Goal: Transaction & Acquisition: Purchase product/service

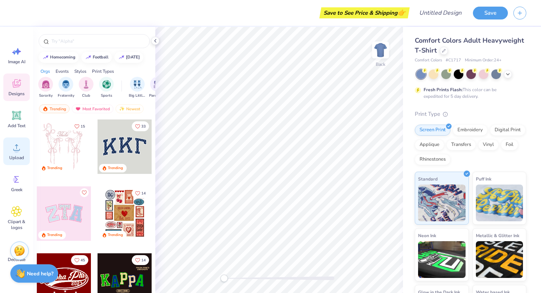
click at [19, 150] on circle at bounding box center [16, 150] width 5 height 5
click at [18, 154] on div "Upload" at bounding box center [16, 152] width 26 height 28
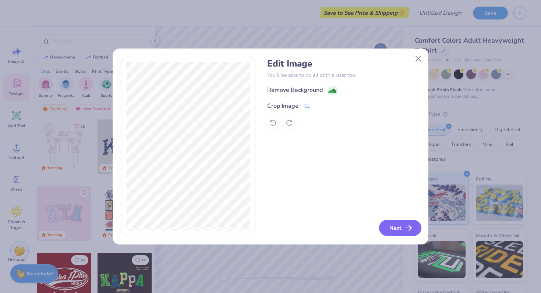
click at [402, 226] on button "Next" at bounding box center [400, 228] width 42 height 16
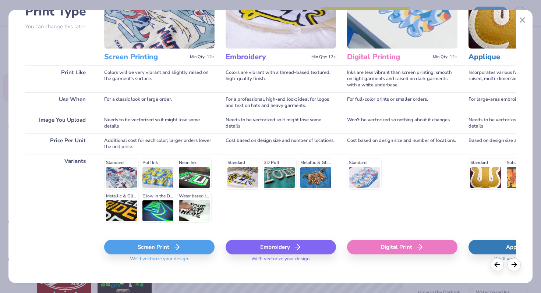
scroll to position [74, 0]
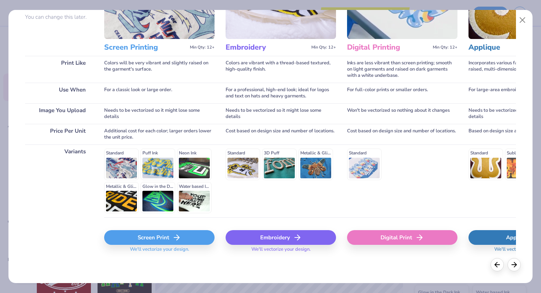
click at [173, 237] on icon at bounding box center [176, 237] width 9 height 9
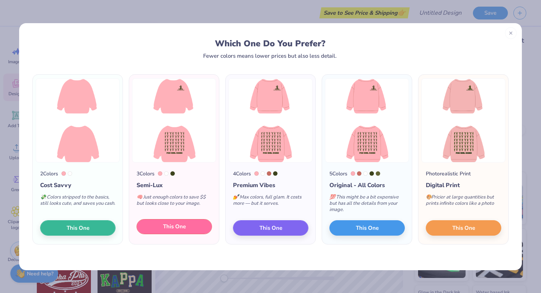
click at [181, 228] on span "This One" at bounding box center [174, 227] width 23 height 8
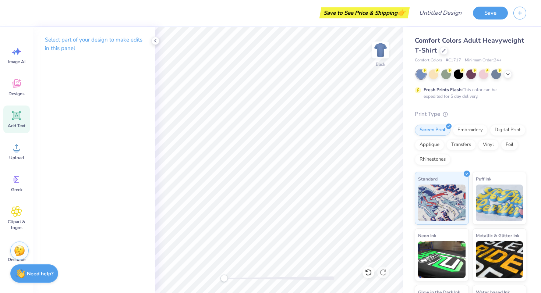
click at [18, 120] on icon at bounding box center [16, 115] width 11 height 11
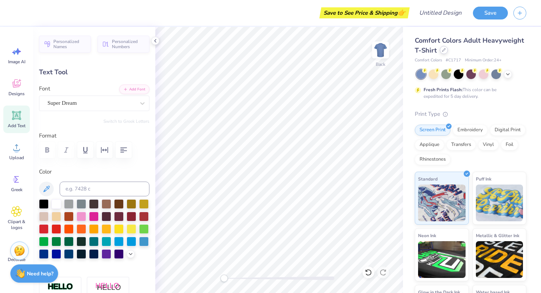
click at [441, 52] on div at bounding box center [444, 50] width 8 height 8
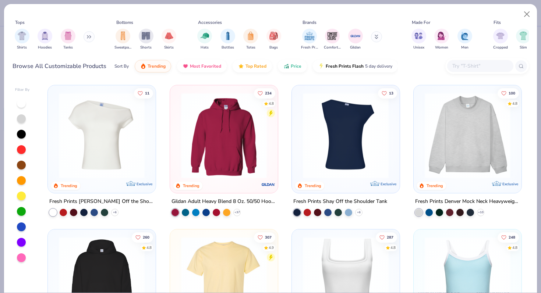
click at [457, 67] on input "text" at bounding box center [479, 66] width 57 height 8
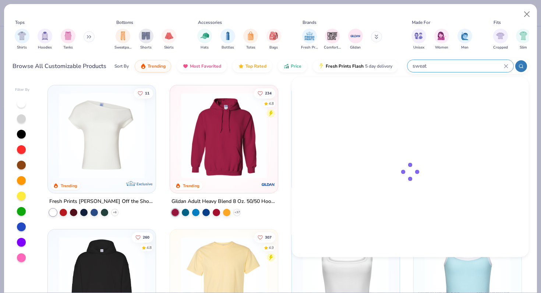
type input "sweat"
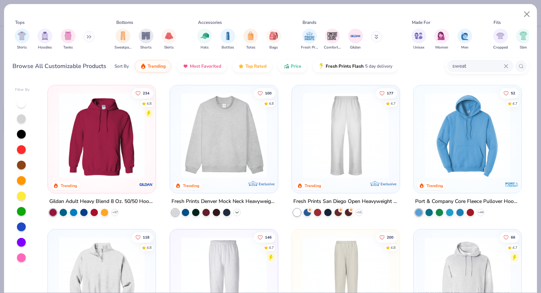
click at [239, 213] on icon at bounding box center [237, 213] width 6 height 6
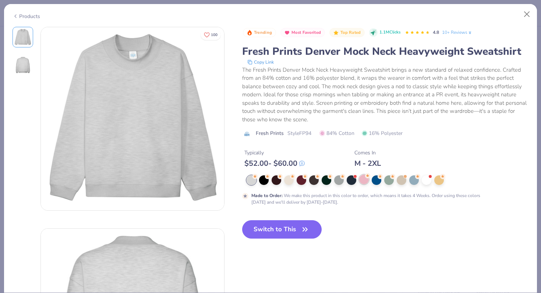
click at [367, 181] on div at bounding box center [364, 180] width 10 height 10
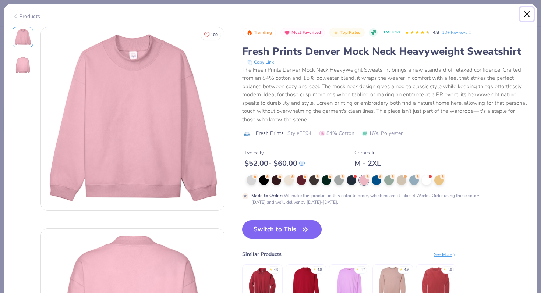
click at [522, 17] on button "Close" at bounding box center [527, 14] width 14 height 14
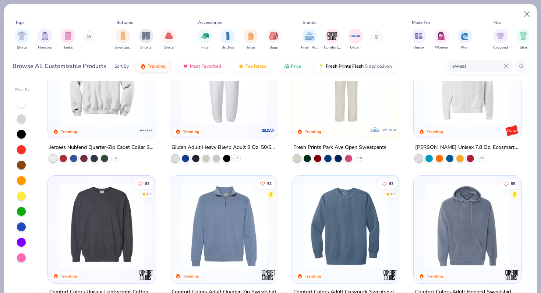
scroll to position [213, 0]
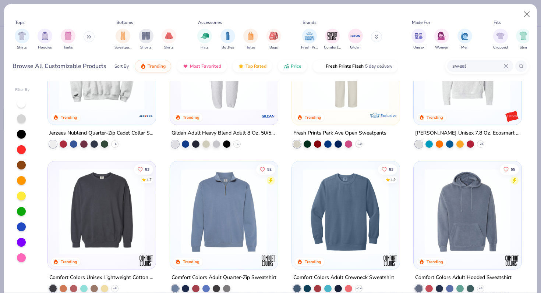
click at [90, 253] on div at bounding box center [101, 213] width 100 height 97
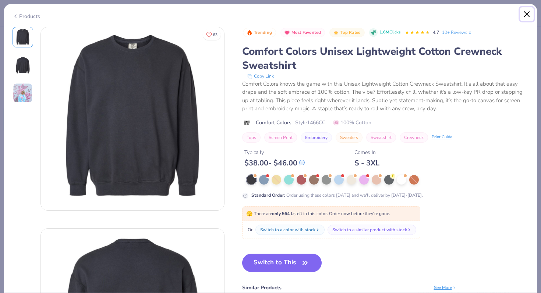
click at [525, 15] on button "Close" at bounding box center [527, 14] width 14 height 14
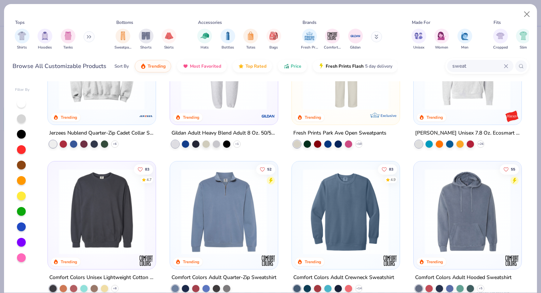
scroll to position [242, 0]
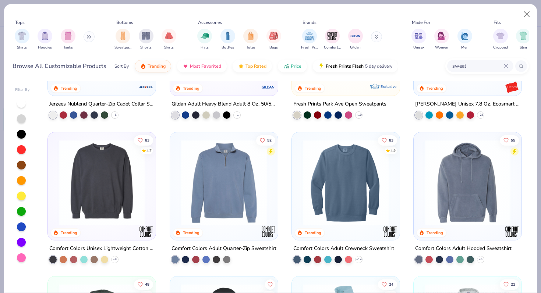
click at [380, 211] on img at bounding box center [345, 182] width 93 height 86
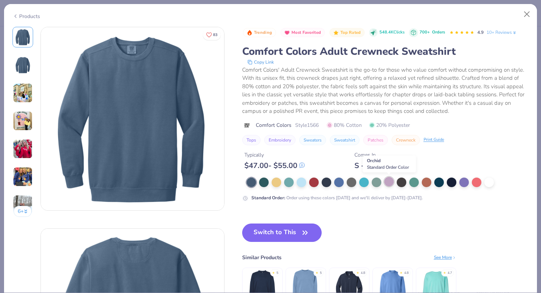
click at [390, 183] on div at bounding box center [389, 182] width 10 height 10
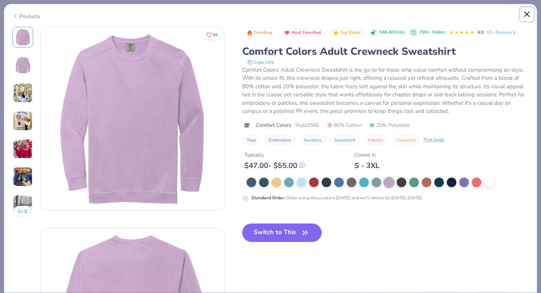
click at [527, 13] on button "Close" at bounding box center [527, 14] width 14 height 14
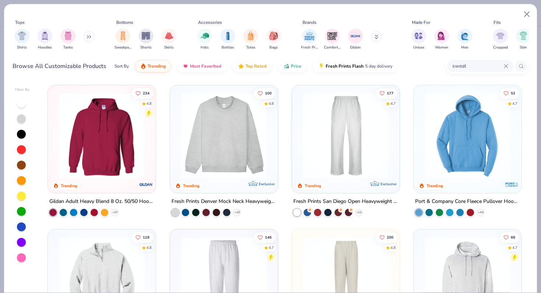
click at [235, 139] on img at bounding box center [223, 136] width 93 height 86
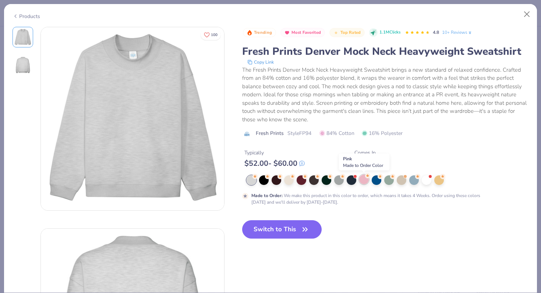
click at [363, 179] on div at bounding box center [364, 180] width 10 height 10
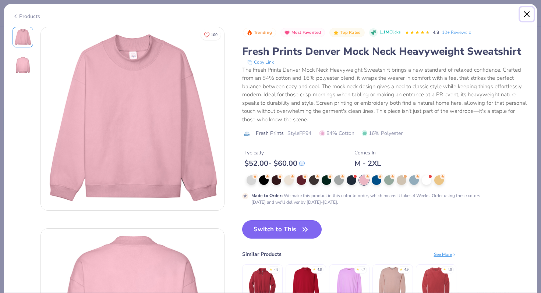
drag, startPoint x: 525, startPoint y: 17, endPoint x: 501, endPoint y: 23, distance: 24.3
click at [525, 17] on button "Close" at bounding box center [527, 14] width 14 height 14
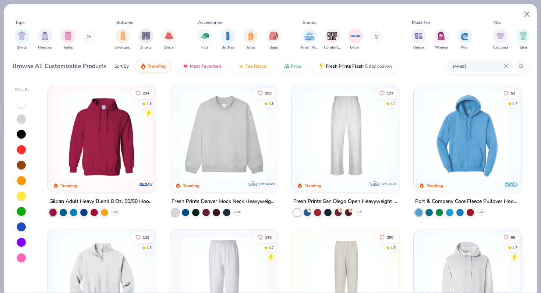
click at [21, 259] on div at bounding box center [21, 257] width 9 height 9
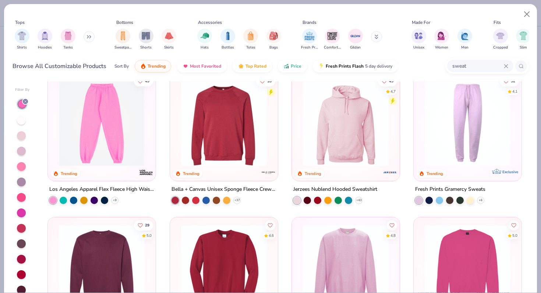
scroll to position [497, 0]
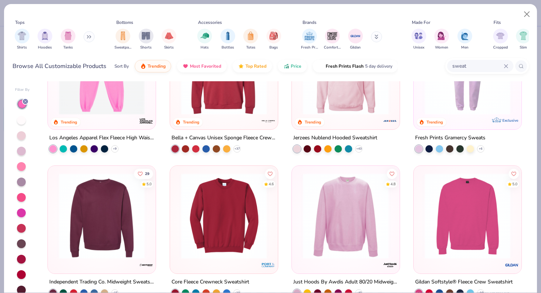
click at [321, 237] on img at bounding box center [345, 216] width 93 height 86
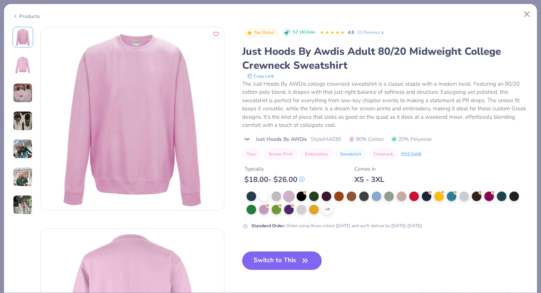
click at [281, 264] on button "Switch to This" at bounding box center [282, 261] width 80 height 18
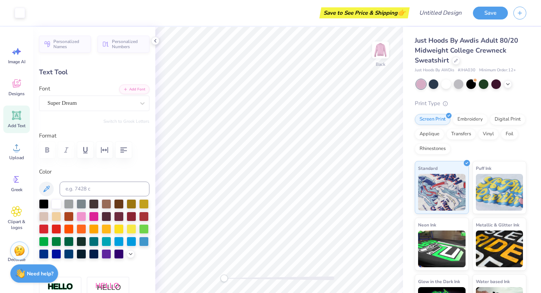
type input "12.81"
click at [10, 149] on div "Upload" at bounding box center [16, 152] width 26 height 28
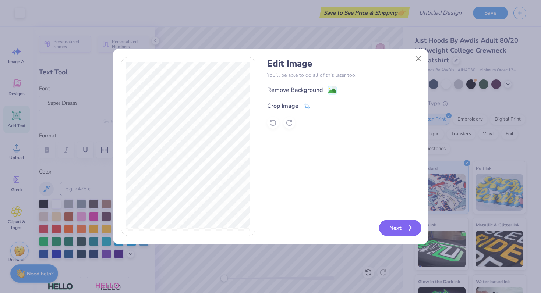
click at [409, 226] on polyline "button" at bounding box center [410, 227] width 3 height 5
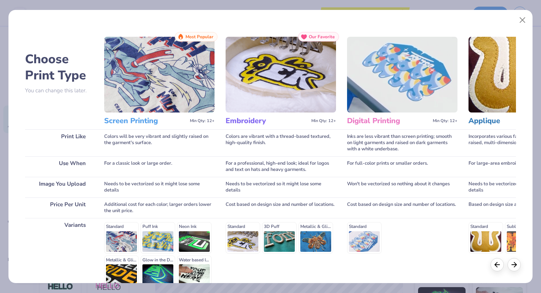
scroll to position [74, 0]
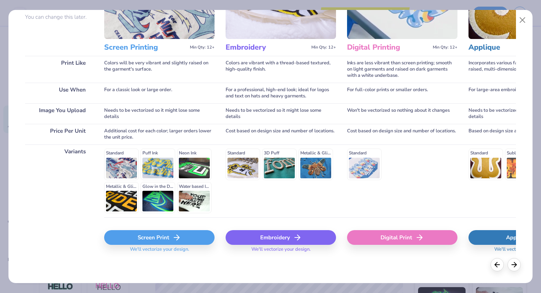
click at [152, 237] on div "Screen Print" at bounding box center [159, 237] width 110 height 15
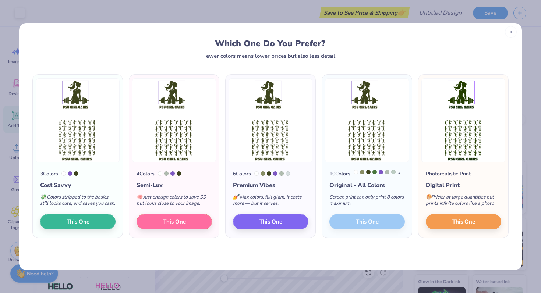
click at [515, 29] on div at bounding box center [511, 32] width 12 height 12
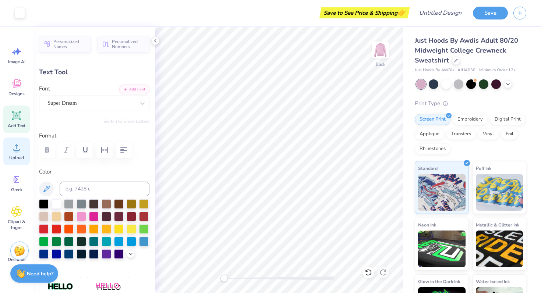
click at [21, 152] on icon at bounding box center [16, 147] width 11 height 11
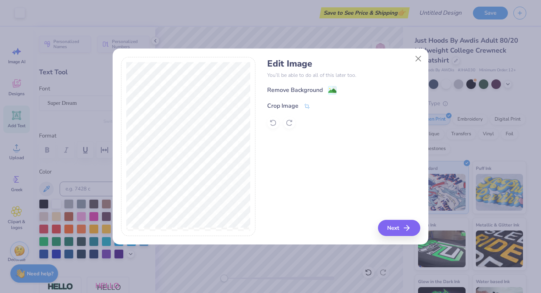
click at [394, 238] on div "Edit Image You’ll be able to do all of this later too. Remove Background Crop I…" at bounding box center [271, 151] width 316 height 188
click at [395, 226] on button "Next" at bounding box center [400, 228] width 42 height 16
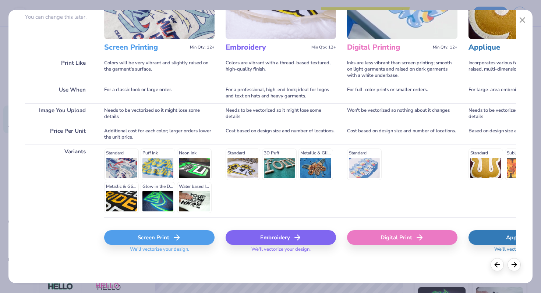
click at [178, 236] on icon at bounding box center [176, 237] width 9 height 9
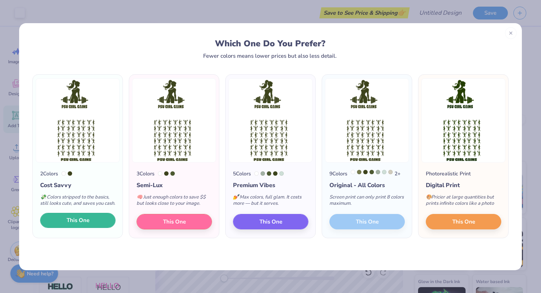
click at [47, 228] on button "This One" at bounding box center [77, 220] width 75 height 15
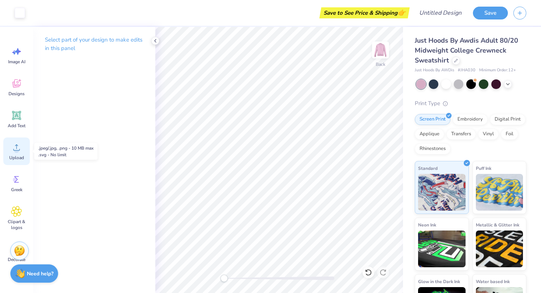
click at [17, 144] on icon at bounding box center [16, 147] width 11 height 11
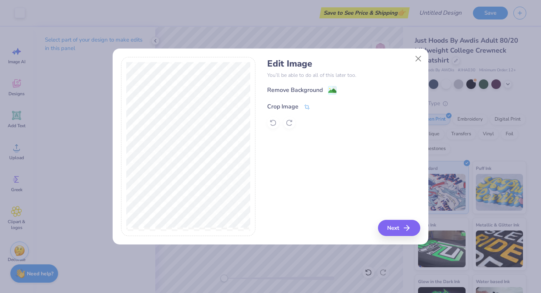
click at [307, 105] on icon at bounding box center [306, 107] width 7 height 7
click at [423, 57] on button "Close" at bounding box center [418, 59] width 14 height 14
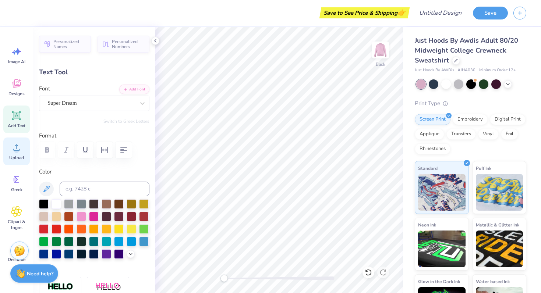
click at [16, 150] on circle at bounding box center [16, 150] width 5 height 5
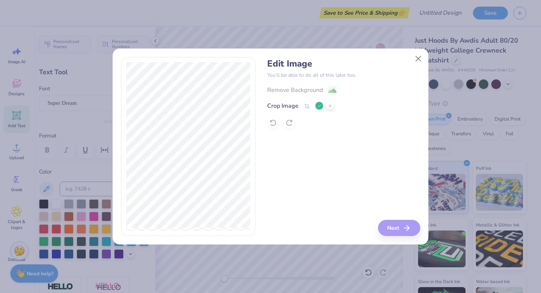
click at [313, 104] on div "Crop Image" at bounding box center [300, 106] width 67 height 9
click at [317, 105] on icon at bounding box center [319, 106] width 4 height 4
click at [304, 106] on icon at bounding box center [307, 106] width 6 height 5
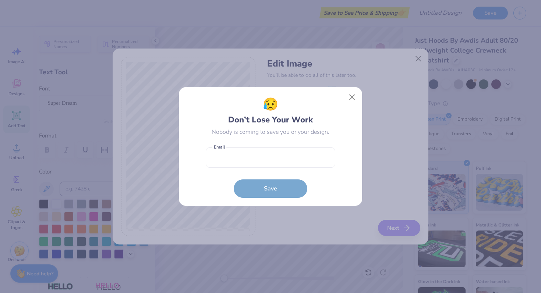
click at [191, 203] on body "Save to See Price & Shipping 👉 Design Title Save Image AI Designs Add Text Uplo…" at bounding box center [270, 146] width 541 height 293
click at [347, 101] on button "Close" at bounding box center [352, 97] width 14 height 14
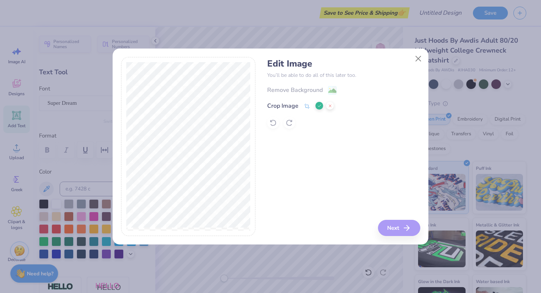
click at [399, 225] on div "Edit Image You’ll be able to do all of this later too. Remove Background Crop I…" at bounding box center [343, 146] width 153 height 179
click at [334, 89] on div "Remove Background Crop Image" at bounding box center [343, 107] width 153 height 43
click at [304, 89] on div "Remove Background Crop Image" at bounding box center [343, 107] width 153 height 43
click at [305, 153] on div "Edit Image You’ll be able to do all of this later too. Remove Background Crop I…" at bounding box center [343, 146] width 153 height 179
click at [319, 105] on icon at bounding box center [319, 106] width 4 height 4
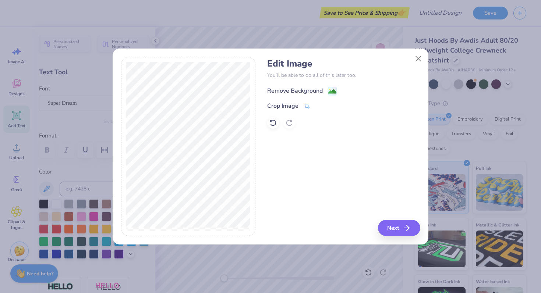
click at [326, 89] on div "Remove Background" at bounding box center [302, 90] width 70 height 9
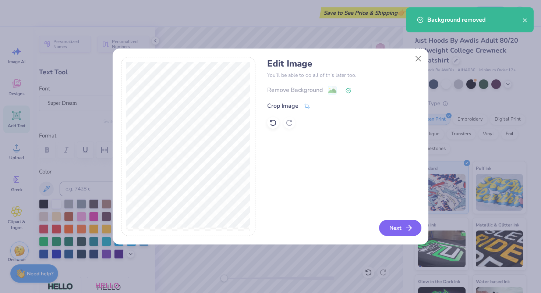
click at [396, 221] on button "Next" at bounding box center [400, 228] width 42 height 16
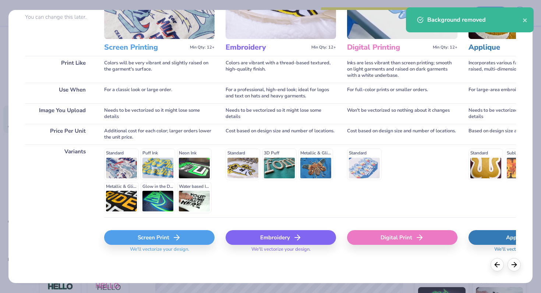
click at [165, 247] on span "We'll vectorize your design." at bounding box center [159, 251] width 65 height 11
click at [165, 239] on div "Screen Print" at bounding box center [159, 237] width 110 height 15
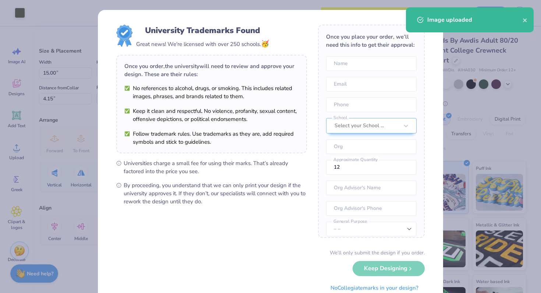
click at [265, 124] on body "Art colors Save to See Price & Shipping 👉 Design Title Save Image AI Designs Ad…" at bounding box center [270, 146] width 541 height 293
type input "10.36"
type input "10.85"
type input "9.01"
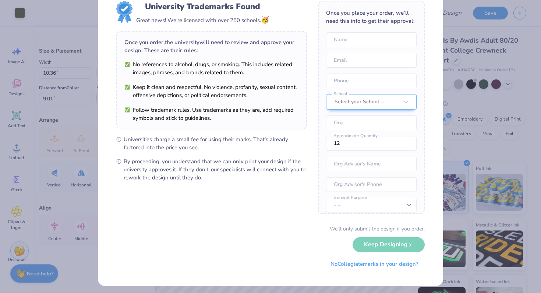
scroll to position [0, 0]
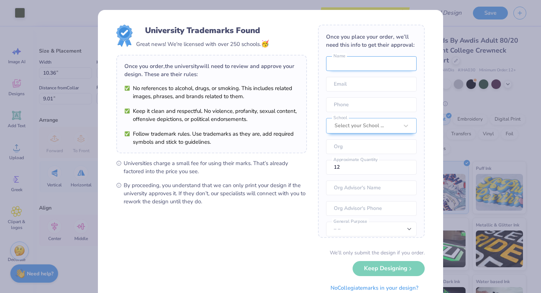
click at [373, 63] on input "text" at bounding box center [371, 63] width 90 height 15
type input "Elizabeth Schellhase"
type input "lizoshel7@gmail.com"
type input "(321) 287-1423"
click at [351, 122] on div at bounding box center [366, 126] width 64 height 10
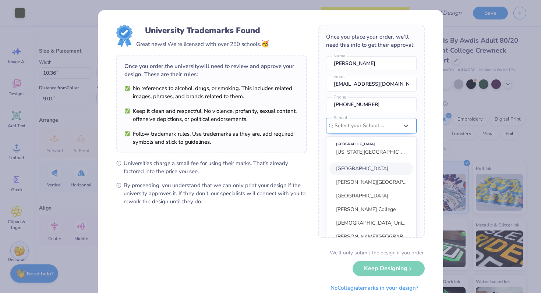
scroll to position [33, 0]
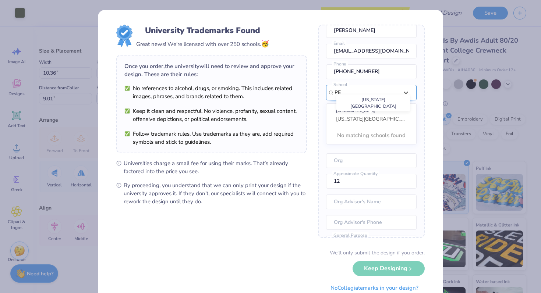
type input "PEN"
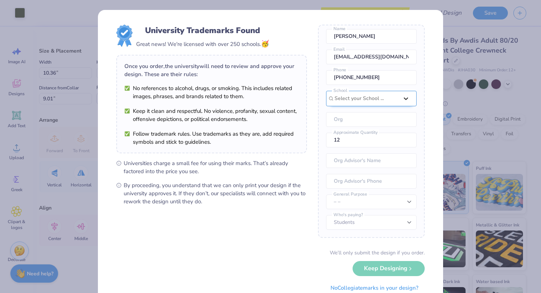
click at [402, 96] on icon at bounding box center [405, 98] width 7 height 7
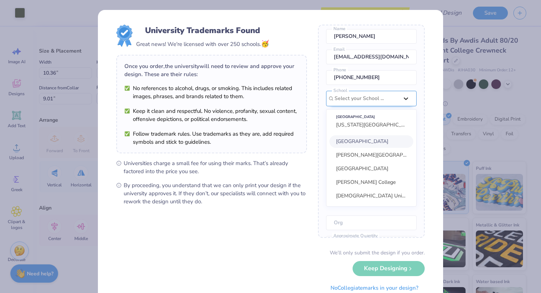
click at [402, 96] on div "option focused, 1 of 30. 30 results available. Use Up and Down to choose option…" at bounding box center [371, 149] width 90 height 116
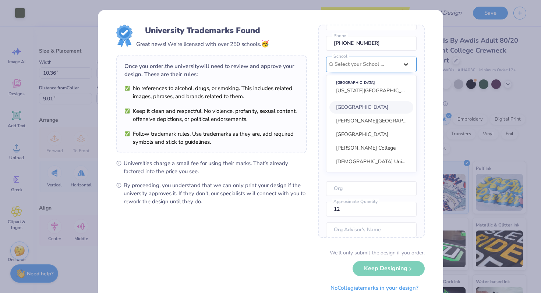
scroll to position [61, 0]
click at [358, 89] on span "Pennsylvania State University" at bounding box center [376, 90] width 80 height 7
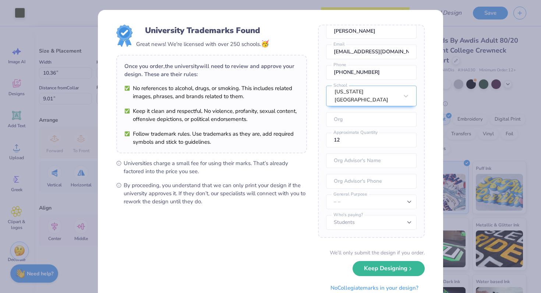
scroll to position [32, 0]
click at [352, 123] on input "text" at bounding box center [371, 119] width 90 height 15
type input "g"
type input "Girl Gains"
click at [406, 143] on input "11" at bounding box center [371, 140] width 90 height 15
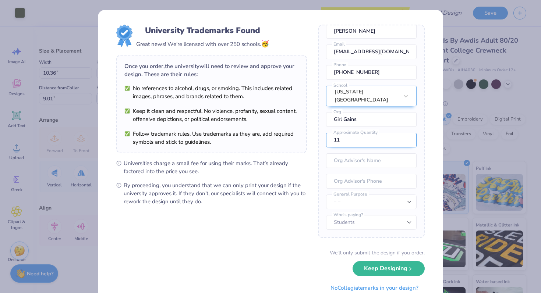
click at [380, 143] on input "11" at bounding box center [371, 140] width 90 height 15
type input "1"
type input "20"
click at [386, 164] on input "text" at bounding box center [371, 160] width 90 height 15
type input "Elizabeth Schellhase"
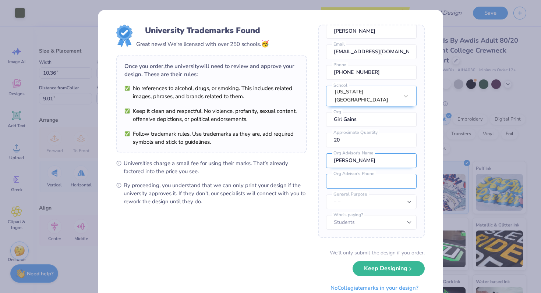
type input "(321) 287-1423"
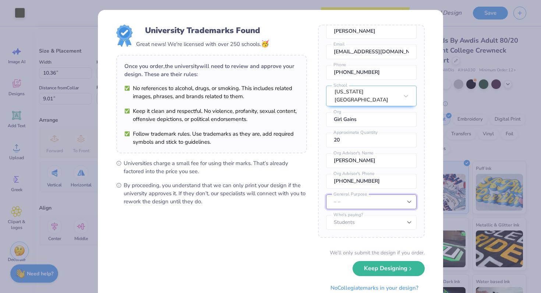
click at [379, 199] on select "– – Member apparel for registered Student Organization / Department / School Fu…" at bounding box center [371, 202] width 90 height 15
select select "Member apparel for registered Student Organization / Department / School"
click at [326, 195] on select "– – Member apparel for registered Student Organization / Department / School Fu…" at bounding box center [371, 202] width 90 height 15
click at [374, 218] on select "Students University" at bounding box center [371, 222] width 90 height 15
click at [326, 215] on select "Students University" at bounding box center [371, 222] width 90 height 15
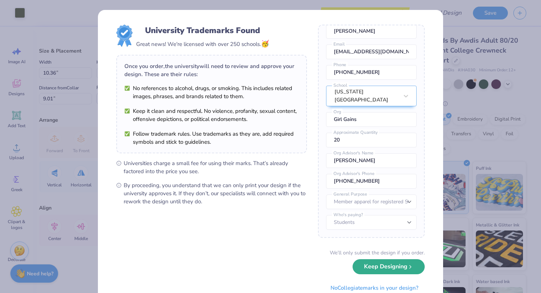
click at [377, 269] on button "Keep Designing" at bounding box center [388, 266] width 72 height 15
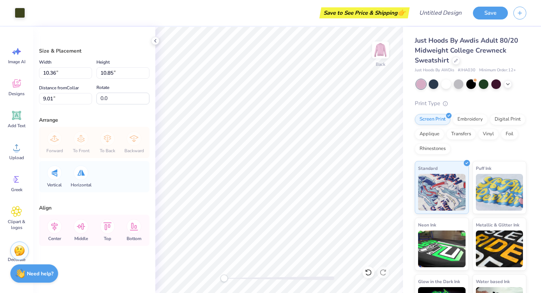
type input "4.87"
type input "5.11"
type input "14.75"
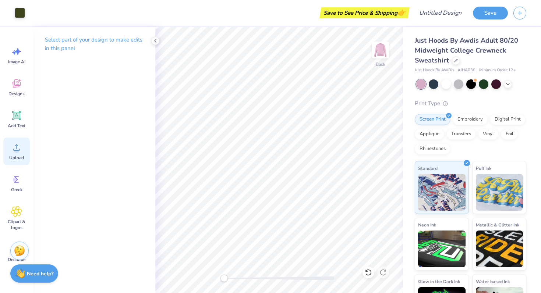
click at [11, 157] on span "Upload" at bounding box center [16, 158] width 15 height 6
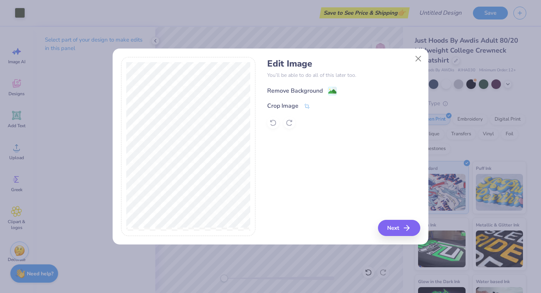
click at [303, 89] on div "Remove Background" at bounding box center [295, 90] width 56 height 9
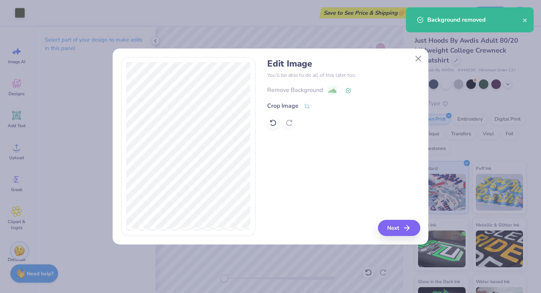
click at [397, 218] on div "Edit Image You’ll be able to do all of this later too. Remove Background Crop I…" at bounding box center [343, 146] width 153 height 179
click at [397, 228] on button "Next" at bounding box center [400, 228] width 42 height 16
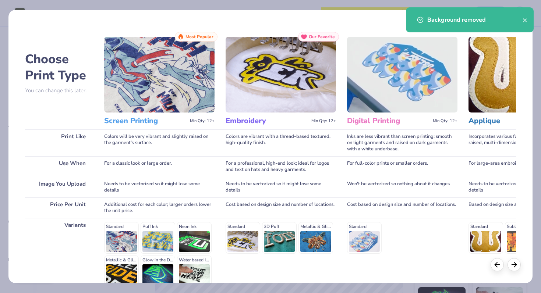
scroll to position [74, 0]
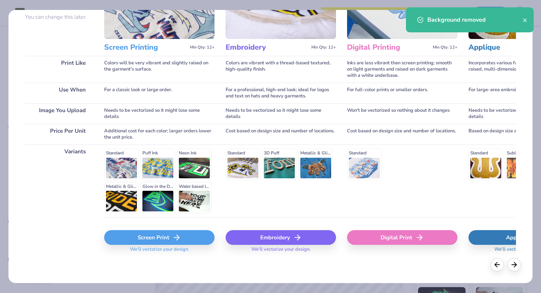
click at [156, 243] on div "Screen Print" at bounding box center [159, 237] width 110 height 15
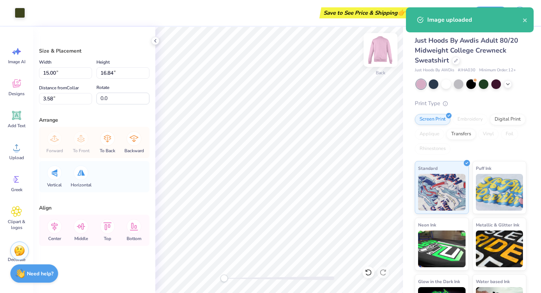
click at [383, 46] on img at bounding box center [380, 49] width 29 height 29
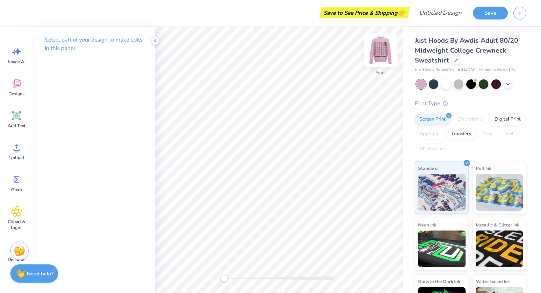
click at [379, 50] on img at bounding box center [380, 49] width 29 height 29
click at [380, 52] on img at bounding box center [380, 49] width 29 height 29
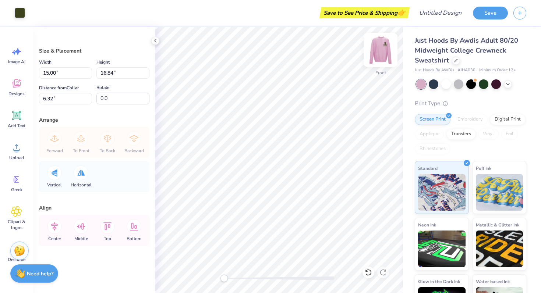
type input "13.97"
type input "15.69"
type input "7.47"
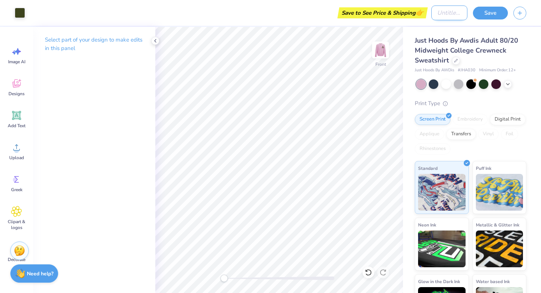
click at [441, 14] on input "Design Title" at bounding box center [449, 13] width 36 height 15
type input "Girl Gains SweatShirt 1"
click at [485, 14] on button "Save" at bounding box center [490, 12] width 35 height 13
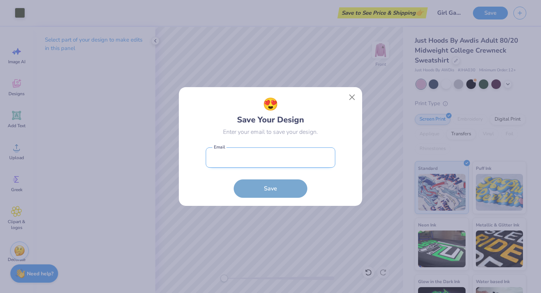
click at [284, 163] on input "email" at bounding box center [270, 157] width 129 height 20
type input "lizoshel7@gmail.com"
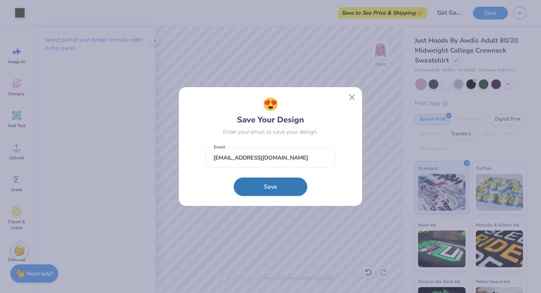
click at [277, 187] on button "Save" at bounding box center [271, 187] width 74 height 18
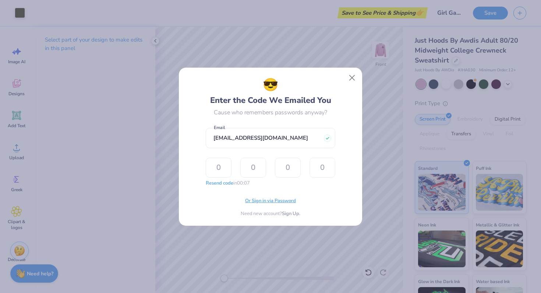
click at [278, 200] on span "Or Sign in via Password" at bounding box center [270, 201] width 51 height 7
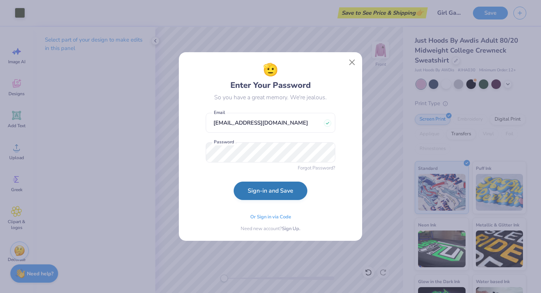
click at [274, 195] on button "Sign-in and Save" at bounding box center [271, 191] width 74 height 18
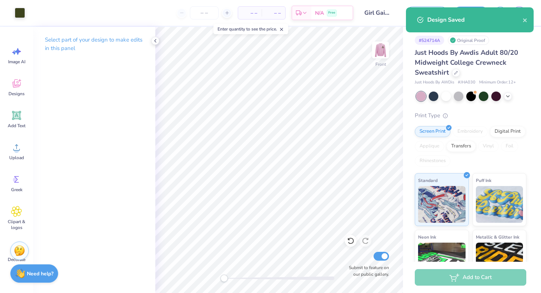
click at [461, 164] on div "Screen Print Embroidery Digital Print Applique Transfers Vinyl Foil Rhinestones" at bounding box center [470, 146] width 111 height 40
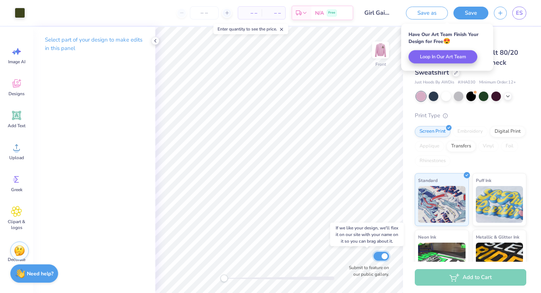
click at [384, 259] on input "Submit to feature on our public gallery." at bounding box center [380, 256] width 15 height 9
checkbox input "false"
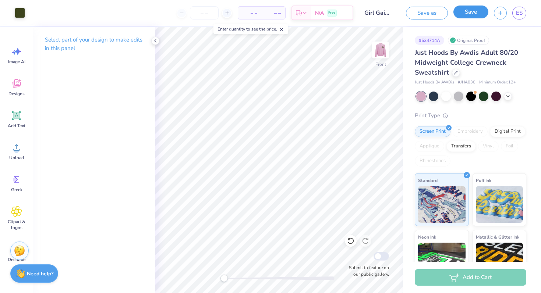
click at [469, 15] on button "Save" at bounding box center [470, 12] width 35 height 13
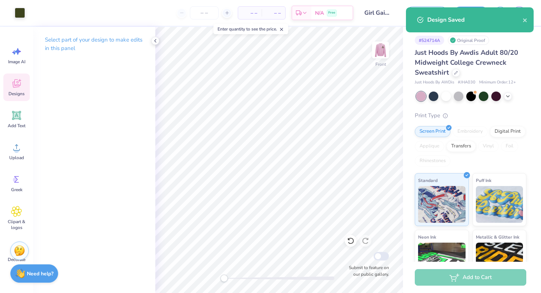
click at [16, 86] on icon at bounding box center [16, 85] width 7 height 6
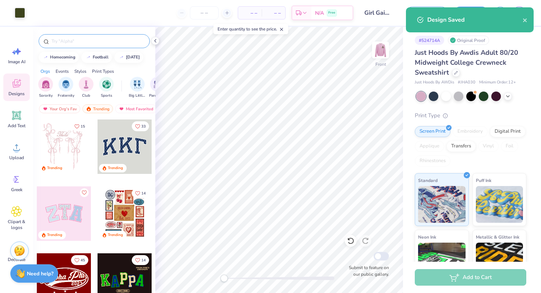
select select "Member apparel for registered Student Organization / Department / School"
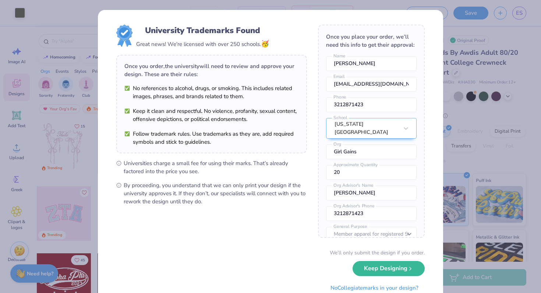
click at [468, 57] on div "University Trademarks Found Great news! We're licensed with over 250 schools. 🥳…" at bounding box center [270, 146] width 541 height 293
click at [394, 271] on button "Keep Designing" at bounding box center [388, 266] width 72 height 15
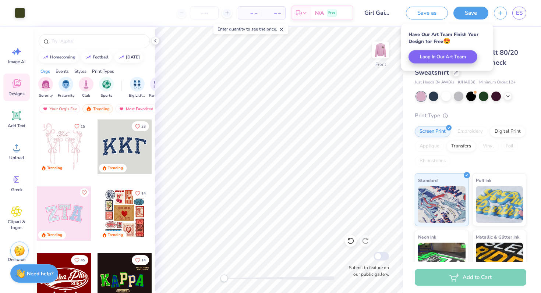
click at [514, 31] on div "# 524714A Original Proof Just Hoods By Awdis Adult 80/20 Midweight College Crew…" at bounding box center [472, 183] width 138 height 313
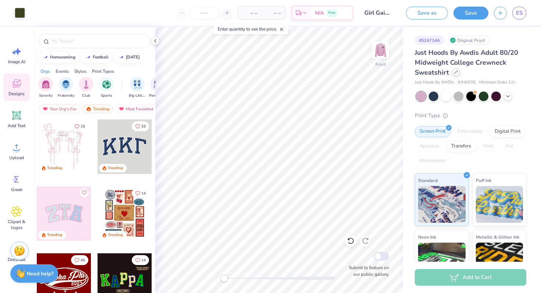
click at [454, 72] on icon at bounding box center [455, 72] width 3 height 3
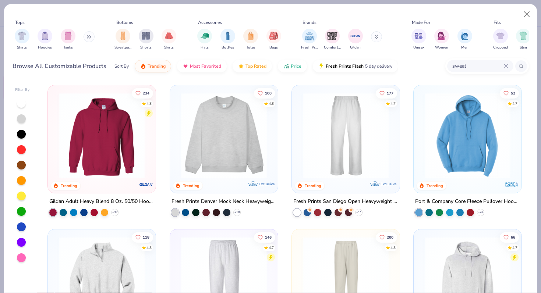
scroll to position [7, 0]
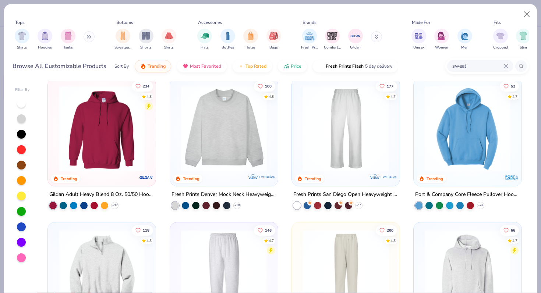
click at [223, 131] on img at bounding box center [223, 129] width 93 height 86
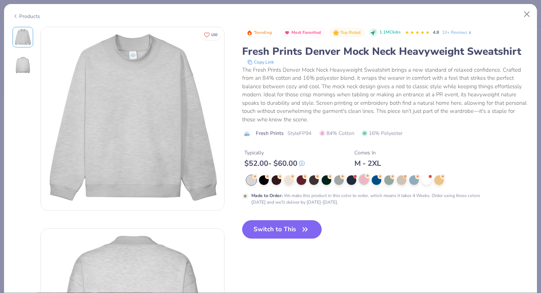
click at [362, 182] on div at bounding box center [364, 180] width 10 height 10
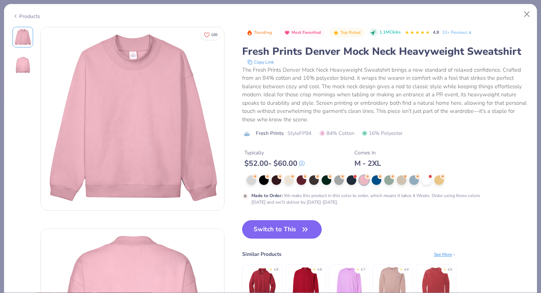
click at [303, 231] on icon "button" at bounding box center [305, 229] width 4 height 3
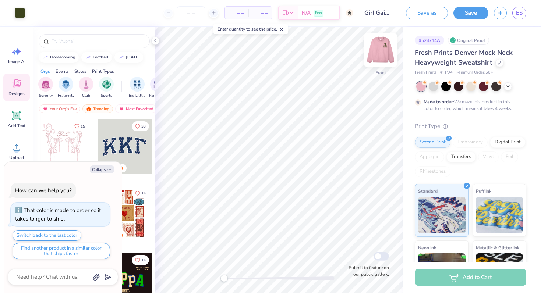
click at [380, 53] on img at bounding box center [380, 49] width 29 height 29
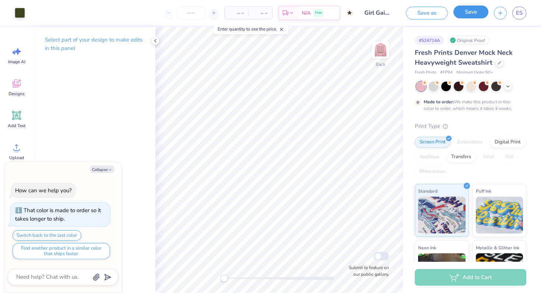
click at [473, 9] on button "Save" at bounding box center [470, 12] width 35 height 13
click at [364, 15] on input "Girl Gains SweatShirt 1" at bounding box center [362, 13] width 36 height 15
click at [369, 14] on input "Girl Gains SweatShirt 1" at bounding box center [362, 13] width 36 height 15
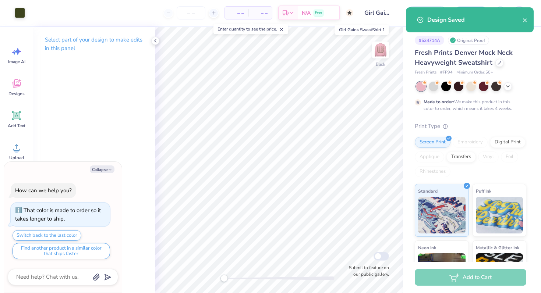
scroll to position [0, 39]
drag, startPoint x: 372, startPoint y: 14, endPoint x: 398, endPoint y: 14, distance: 25.7
click at [398, 14] on div "Art colors – – Per Item – – Total Est. Delivery N/A Free Design Title Girl Gain…" at bounding box center [270, 13] width 541 height 26
click at [387, 14] on input "Girl Gains SweatShirt 1" at bounding box center [377, 13] width 36 height 15
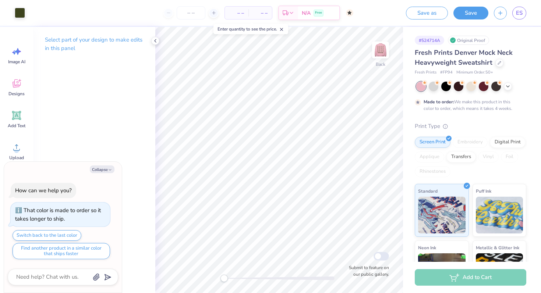
type textarea "x"
select select "Member apparel for registered Student Organization / Department / School"
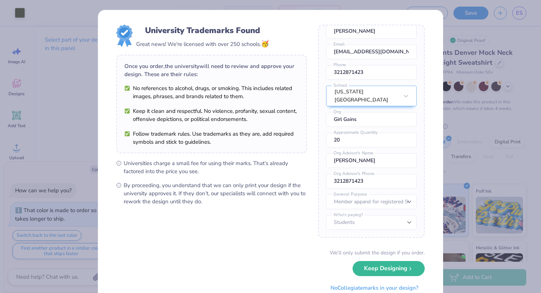
scroll to position [32, 0]
click at [377, 266] on button "Keep Designing" at bounding box center [388, 266] width 72 height 15
type textarea "x"
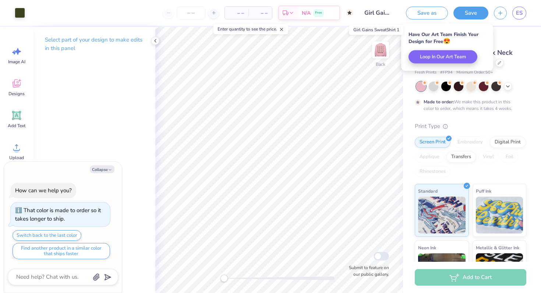
click at [382, 14] on input "Girl Gains SweatShirt 1" at bounding box center [377, 13] width 36 height 15
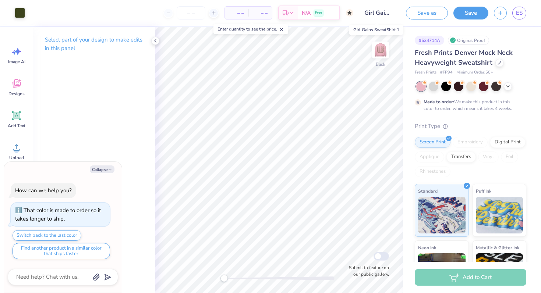
scroll to position [0, 39]
drag, startPoint x: 382, startPoint y: 14, endPoint x: 418, endPoint y: 25, distance: 37.1
click at [418, 25] on div "Art colors – – Per Item – – Total Est. Delivery N/A Free Design Title Girl Gain…" at bounding box center [270, 13] width 541 height 26
click at [387, 13] on input "Girl Gains SweatShirt 1" at bounding box center [377, 13] width 36 height 15
drag, startPoint x: 387, startPoint y: 13, endPoint x: 398, endPoint y: 13, distance: 11.0
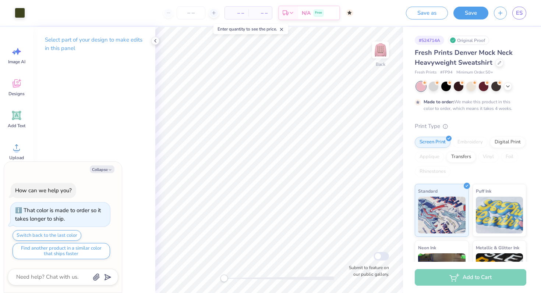
click at [398, 13] on div "Art colors – – Per Item – – Total Est. Delivery N/A Free Design Title Girl Gain…" at bounding box center [270, 13] width 541 height 26
click at [526, 10] on div "ES" at bounding box center [519, 13] width 14 height 13
click at [522, 11] on span "ES" at bounding box center [519, 13] width 7 height 8
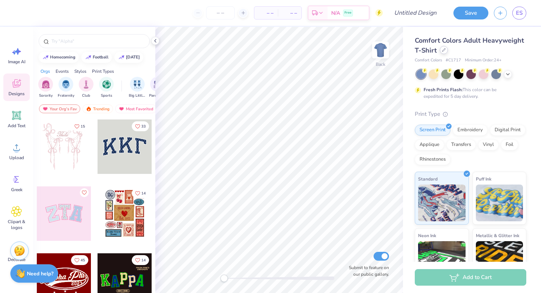
click at [442, 53] on div at bounding box center [444, 50] width 8 height 8
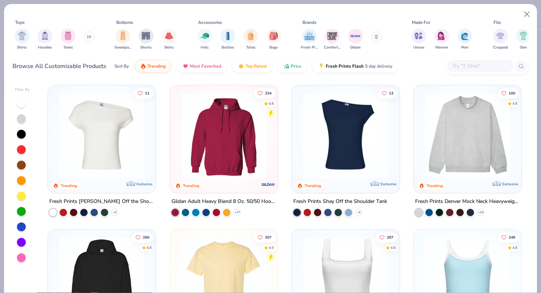
click at [467, 64] on input "text" at bounding box center [479, 66] width 57 height 8
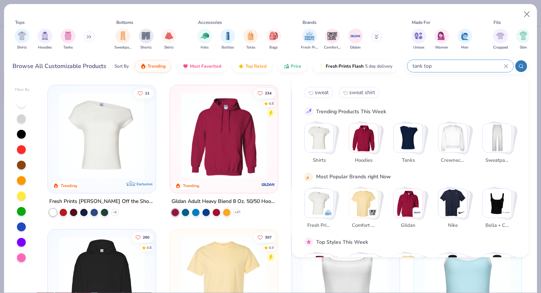
type input "tank top"
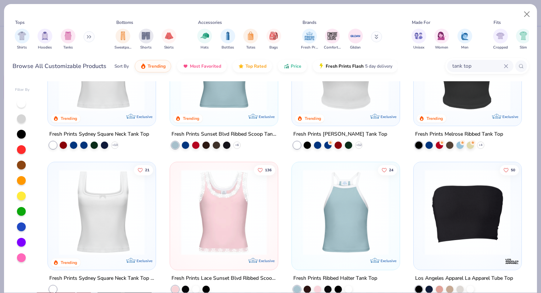
scroll to position [48, 0]
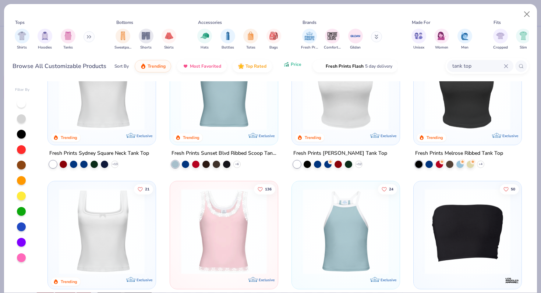
click at [289, 69] on button "Price" at bounding box center [292, 64] width 29 height 13
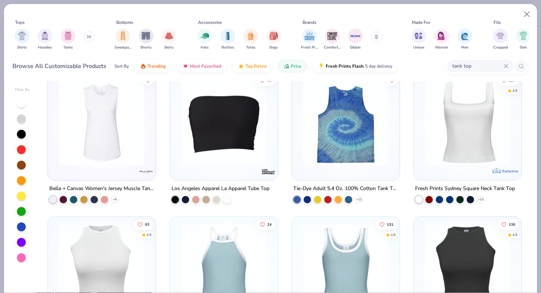
scroll to position [14, 0]
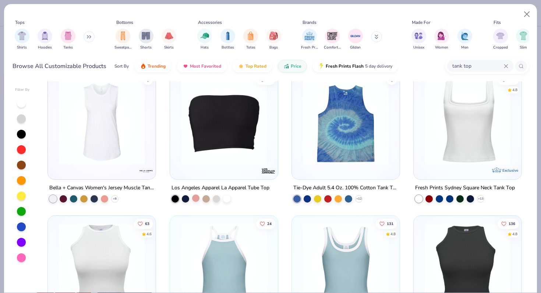
click at [196, 197] on div at bounding box center [195, 198] width 7 height 7
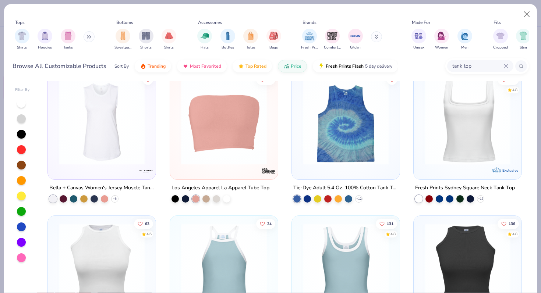
click at [432, 159] on img at bounding box center [467, 122] width 93 height 86
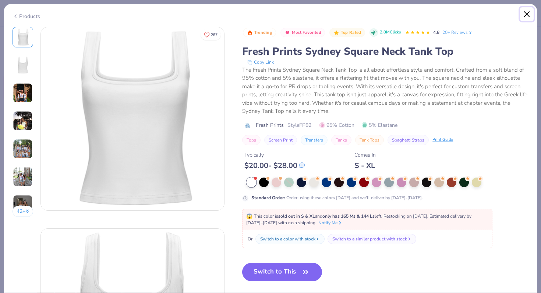
click at [523, 17] on button "Close" at bounding box center [527, 14] width 14 height 14
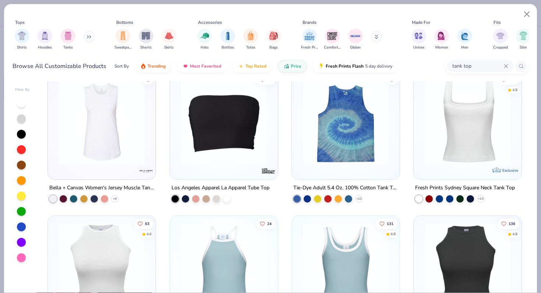
click at [252, 132] on img at bounding box center [223, 122] width 93 height 86
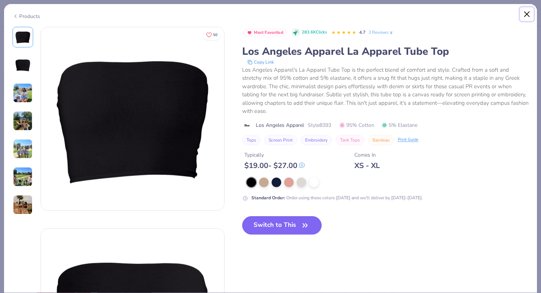
click at [526, 14] on button "Close" at bounding box center [527, 14] width 14 height 14
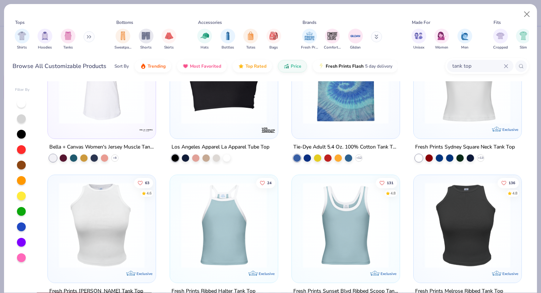
scroll to position [36, 0]
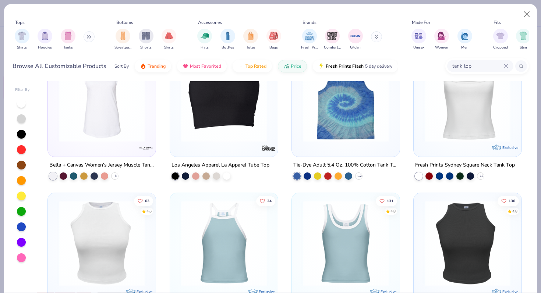
click at [431, 129] on img at bounding box center [467, 99] width 93 height 86
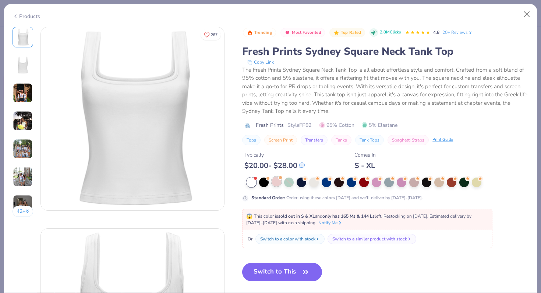
click at [277, 182] on div at bounding box center [276, 182] width 10 height 10
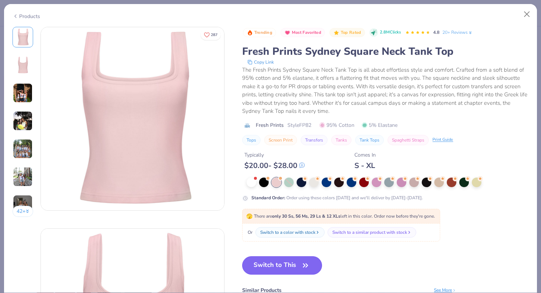
click at [262, 264] on button "Switch to This" at bounding box center [282, 265] width 80 height 18
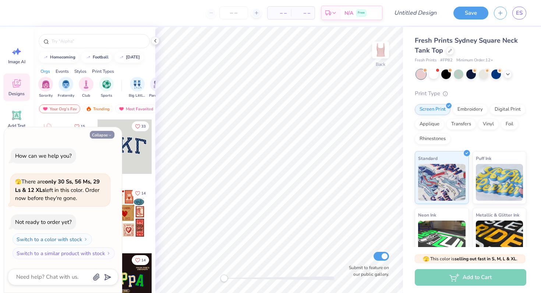
click at [103, 134] on button "Collapse" at bounding box center [102, 135] width 25 height 8
type textarea "x"
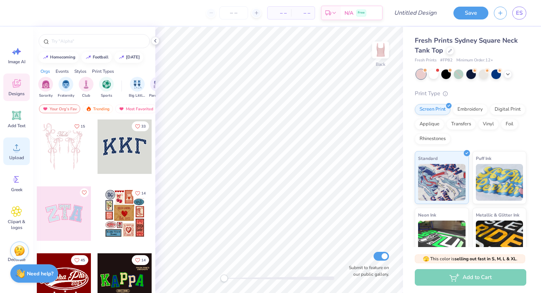
click at [21, 149] on icon at bounding box center [16, 147] width 11 height 11
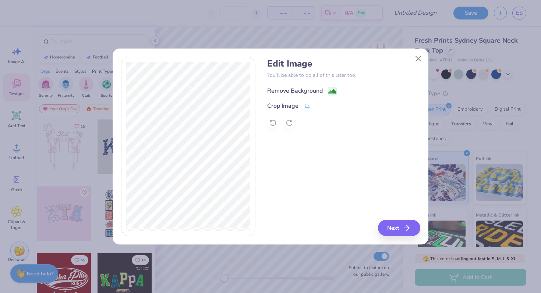
click at [306, 89] on div "Remove Background" at bounding box center [295, 90] width 56 height 9
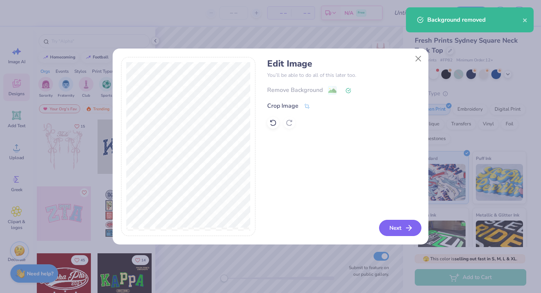
click at [394, 228] on button "Next" at bounding box center [400, 228] width 42 height 16
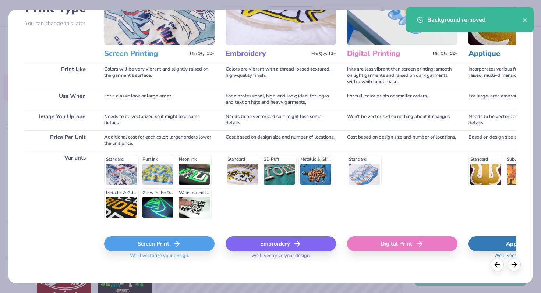
scroll to position [74, 0]
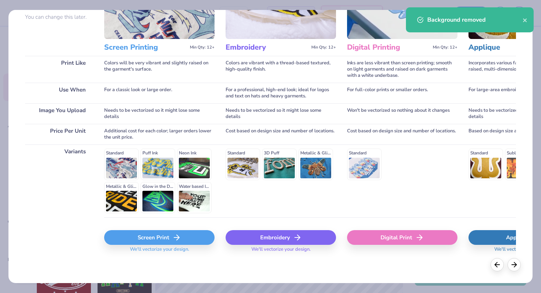
click at [143, 239] on div "Screen Print" at bounding box center [159, 237] width 110 height 15
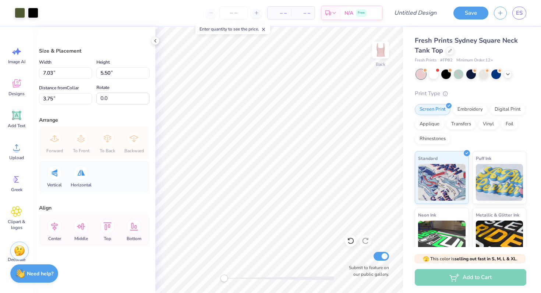
type input "7.01"
type input "5.48"
type input "3.77"
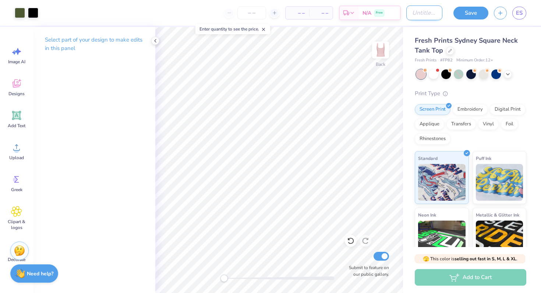
click at [417, 14] on input "Design Title" at bounding box center [424, 13] width 36 height 15
type input "T"
type input "Girl Gains Tank 1"
click at [465, 15] on button "Save" at bounding box center [470, 12] width 35 height 13
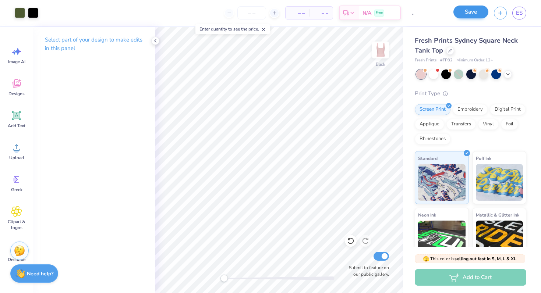
scroll to position [0, 0]
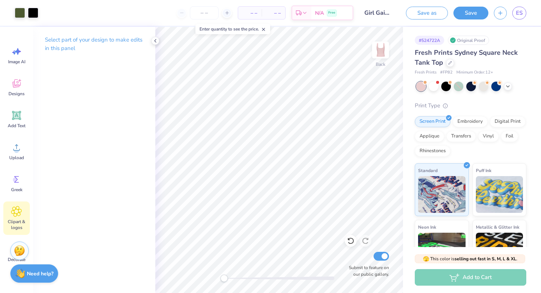
scroll to position [29, 0]
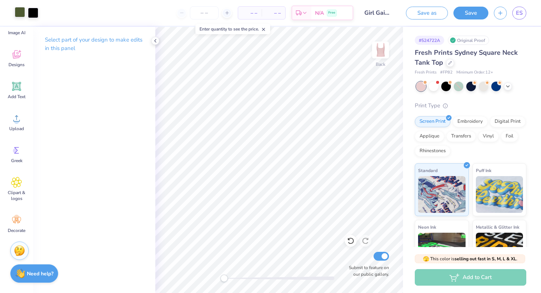
click at [15, 15] on div at bounding box center [20, 12] width 10 height 10
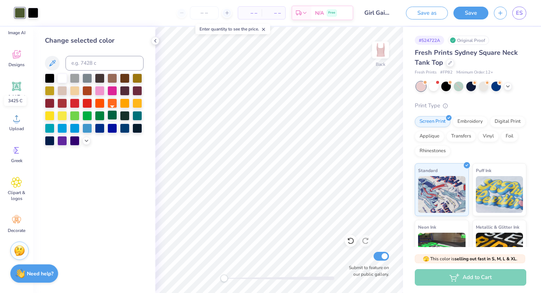
click at [115, 116] on div at bounding box center [112, 115] width 10 height 10
click at [125, 115] on div at bounding box center [125, 115] width 10 height 10
click at [117, 115] on div at bounding box center [112, 115] width 10 height 10
click at [470, 17] on button "Save" at bounding box center [470, 12] width 35 height 13
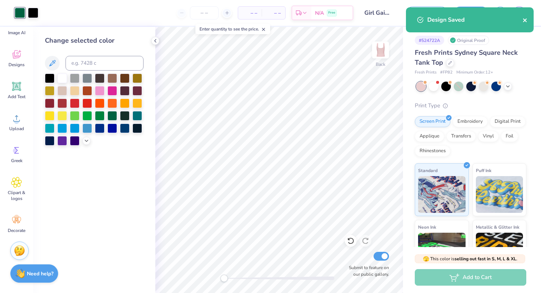
click at [527, 20] on icon "close" at bounding box center [524, 20] width 5 height 6
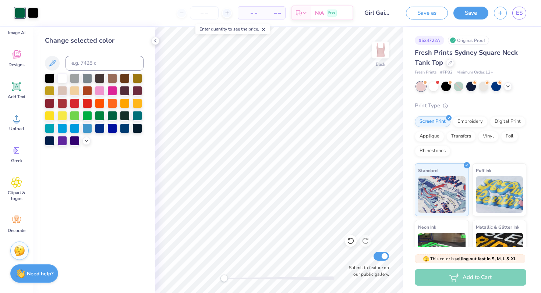
click at [522, 15] on div "Art colors – – Per Item – – Total Est. Delivery N/A Free Design Title Girl Gain…" at bounding box center [270, 146] width 541 height 293
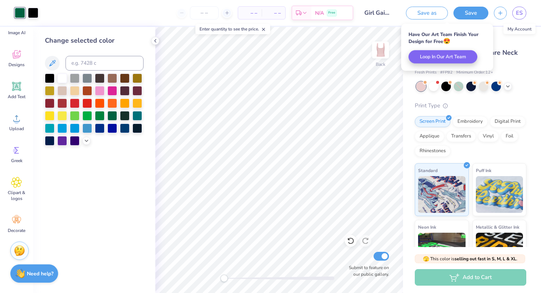
click at [522, 15] on span "ES" at bounding box center [519, 13] width 7 height 8
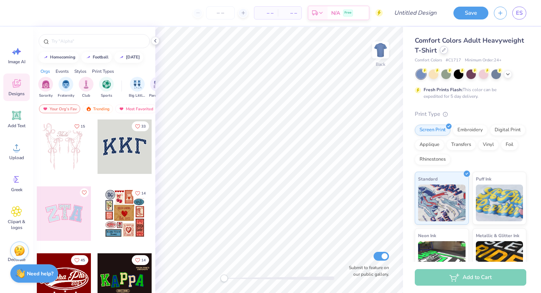
click at [440, 51] on div at bounding box center [444, 50] width 8 height 8
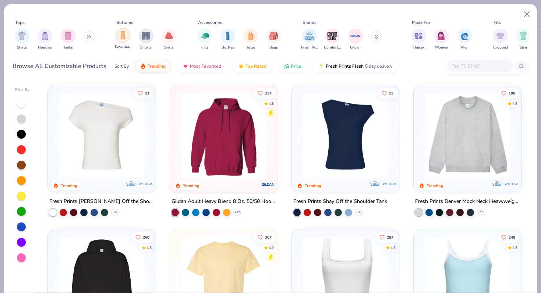
click at [127, 40] on div "filter for Sweatpants" at bounding box center [122, 35] width 15 height 15
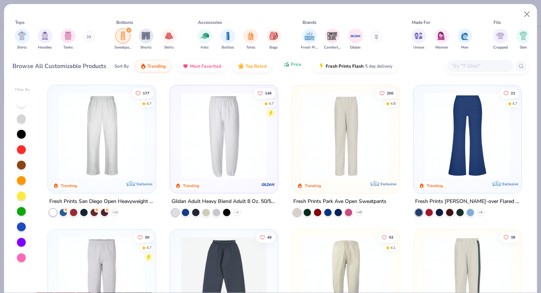
click at [296, 65] on span "Price" at bounding box center [296, 64] width 11 height 6
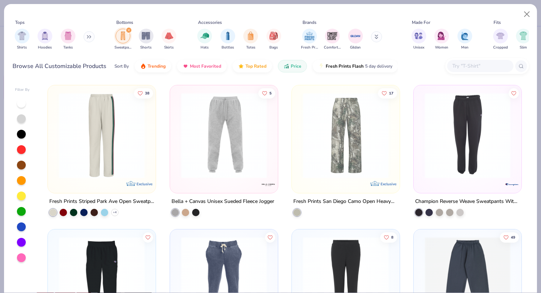
scroll to position [579, 0]
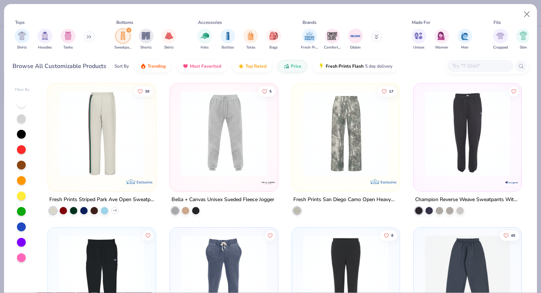
click at [133, 163] on img at bounding box center [101, 134] width 93 height 86
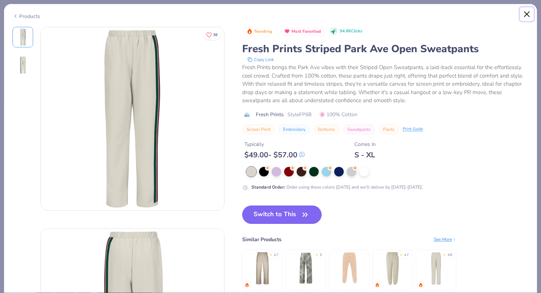
click at [523, 14] on button "Close" at bounding box center [527, 14] width 14 height 14
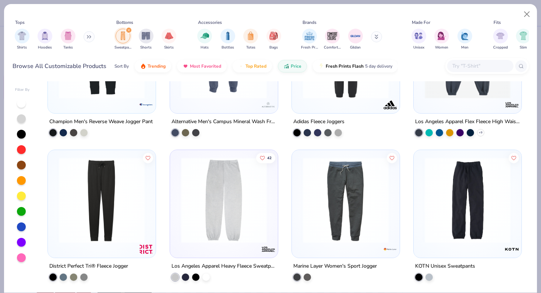
scroll to position [801, 0]
click at [444, 235] on img at bounding box center [467, 200] width 93 height 86
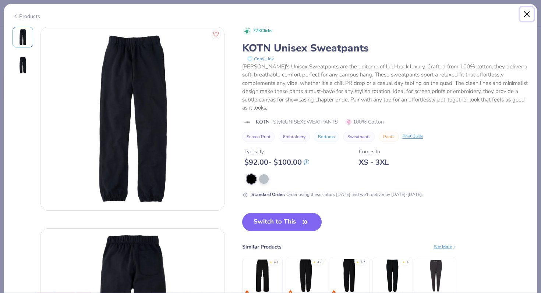
click at [525, 18] on button "Close" at bounding box center [527, 14] width 14 height 14
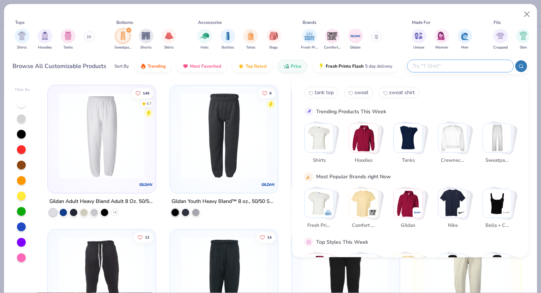
click at [505, 67] on input "text" at bounding box center [460, 66] width 96 height 8
type input "wide leg"
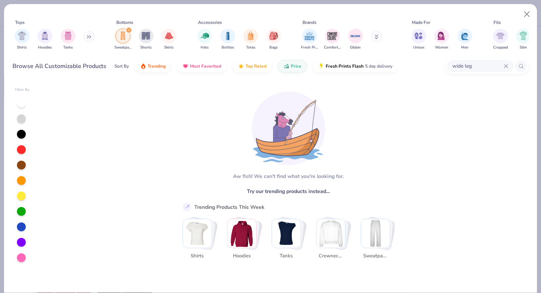
drag, startPoint x: 485, startPoint y: 65, endPoint x: 445, endPoint y: 67, distance: 40.1
click at [445, 67] on div "wide leg" at bounding box center [486, 66] width 83 height 16
type input "pants"
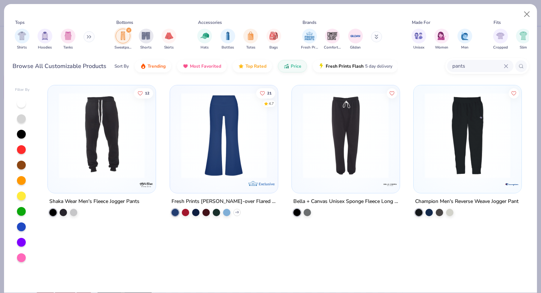
click at [122, 39] on img "filter for Sweatpants" at bounding box center [123, 36] width 8 height 8
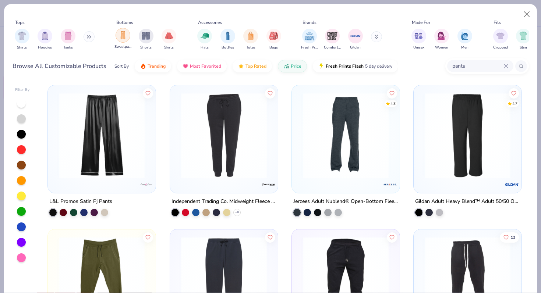
click at [122, 40] on div "filter for Sweatpants" at bounding box center [122, 35] width 15 height 15
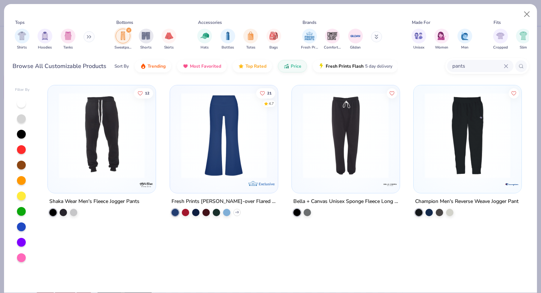
click at [122, 40] on img "filter for Sweatpants" at bounding box center [123, 36] width 8 height 8
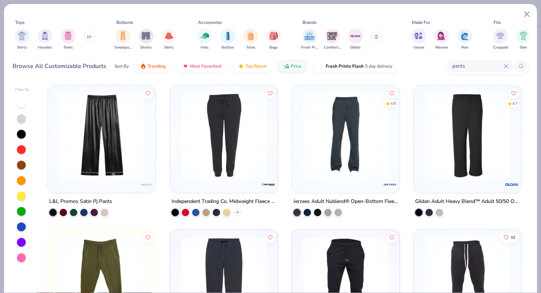
click at [485, 153] on img at bounding box center [467, 136] width 93 height 86
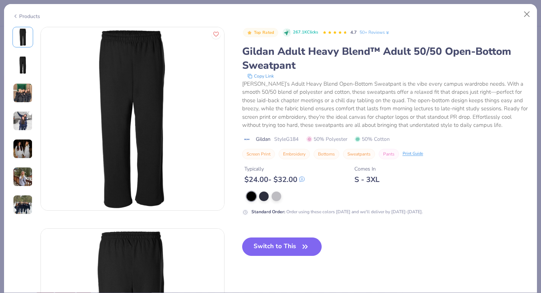
click at [22, 98] on img at bounding box center [23, 93] width 20 height 20
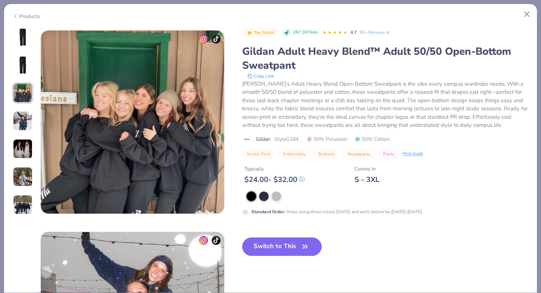
scroll to position [403, 0]
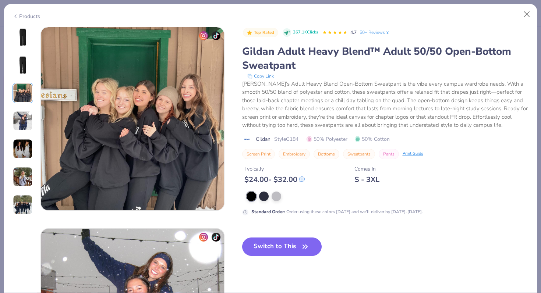
click at [19, 125] on img at bounding box center [23, 121] width 20 height 20
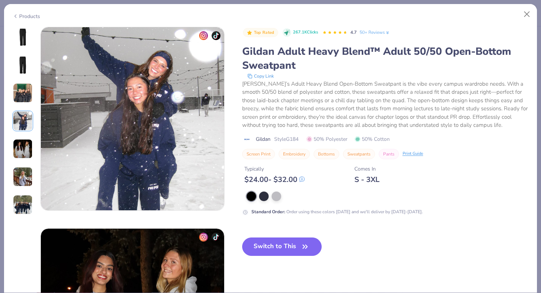
click at [26, 145] on img at bounding box center [23, 149] width 20 height 20
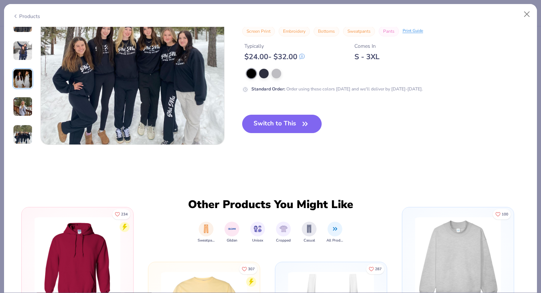
scroll to position [1282, 0]
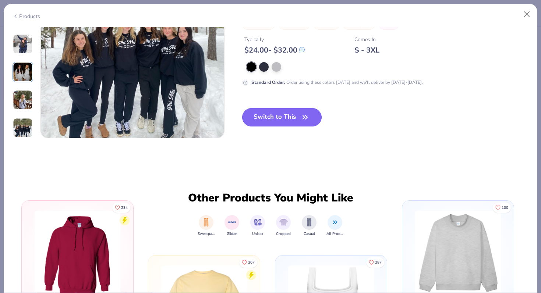
click at [286, 108] on button "Switch to This" at bounding box center [282, 117] width 80 height 18
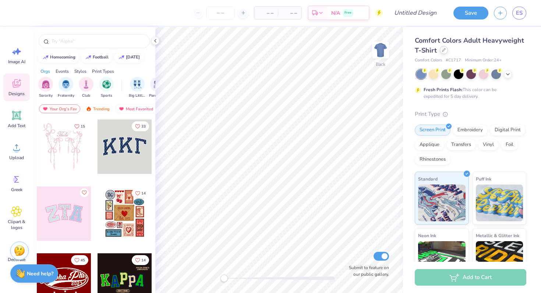
click at [441, 54] on div at bounding box center [444, 50] width 8 height 8
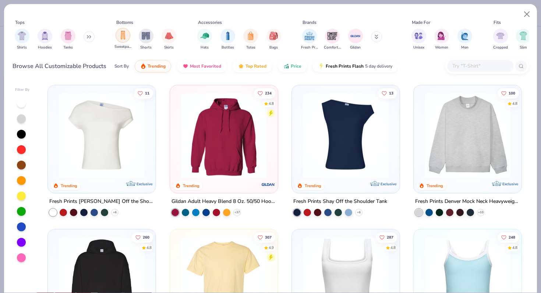
click at [126, 38] on img "filter for Sweatpants" at bounding box center [123, 35] width 8 height 8
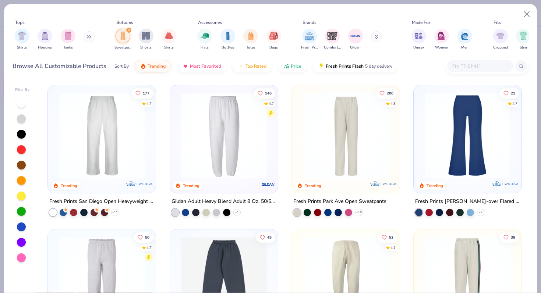
click at [113, 153] on img at bounding box center [101, 136] width 93 height 86
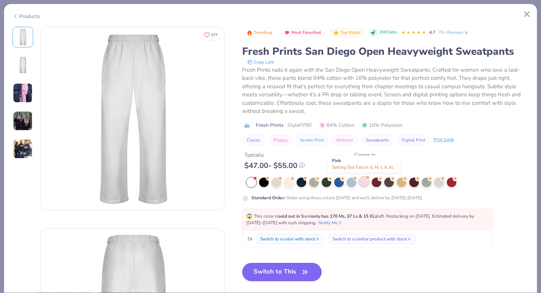
click at [360, 182] on div at bounding box center [364, 182] width 10 height 10
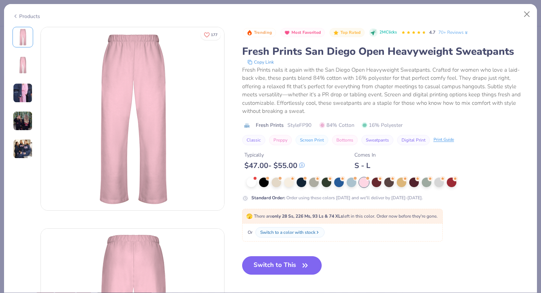
click at [268, 271] on button "Switch to This" at bounding box center [282, 265] width 80 height 18
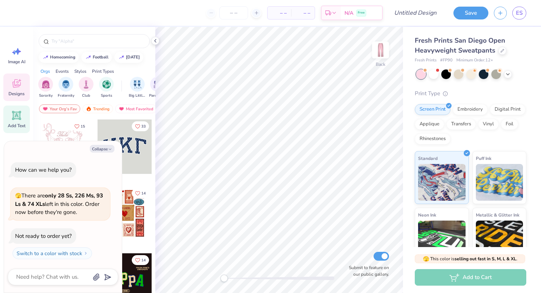
click at [14, 114] on icon at bounding box center [16, 115] width 7 height 7
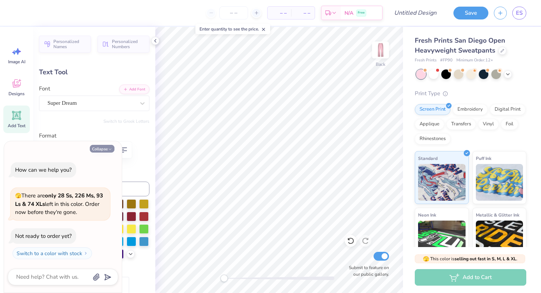
click at [103, 149] on button "Collapse" at bounding box center [102, 149] width 25 height 8
type textarea "x"
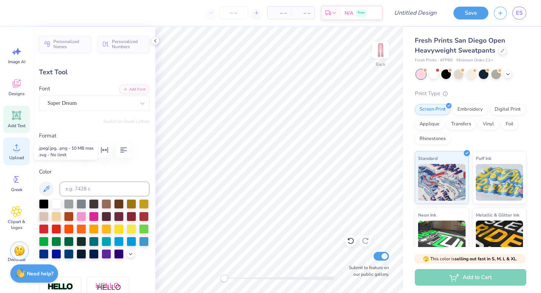
click at [7, 150] on div "Upload" at bounding box center [16, 152] width 26 height 28
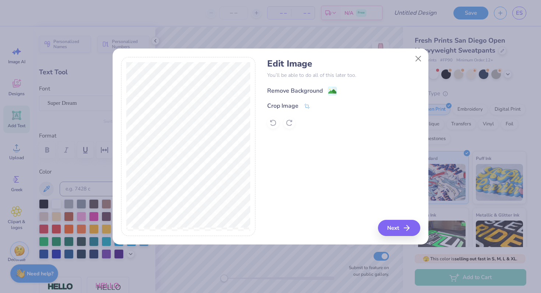
click at [298, 94] on div "Remove Background" at bounding box center [295, 90] width 56 height 9
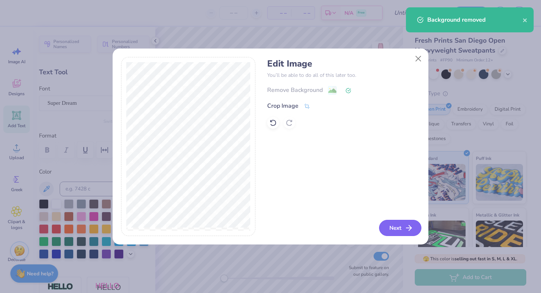
click at [395, 230] on button "Next" at bounding box center [400, 228] width 42 height 16
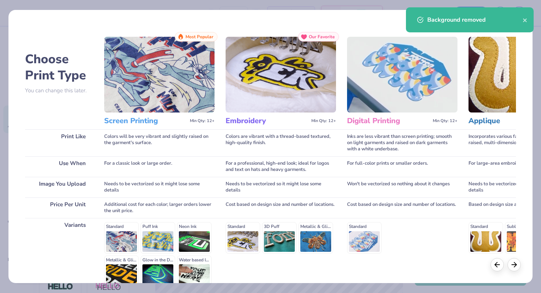
scroll to position [74, 0]
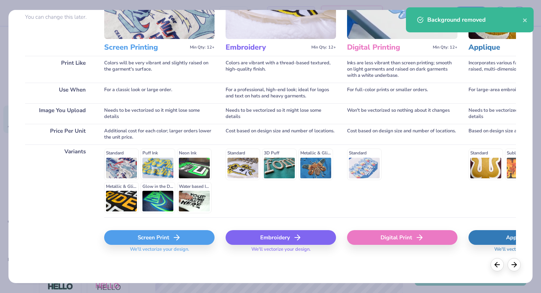
click at [151, 233] on div "Screen Print" at bounding box center [159, 237] width 110 height 15
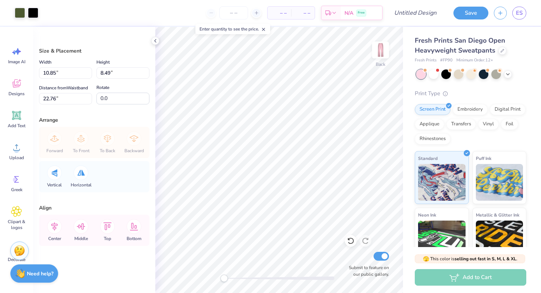
type input "5.88"
type input "4.60"
type input "26.64"
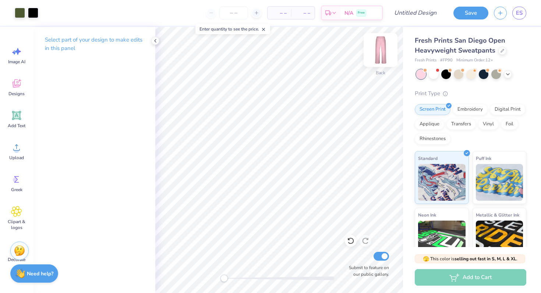
click at [376, 56] on img at bounding box center [380, 49] width 29 height 29
click at [15, 45] on div "Image AI" at bounding box center [16, 56] width 26 height 28
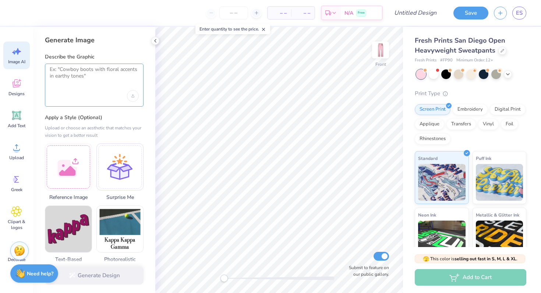
click at [79, 83] on textarea at bounding box center [94, 75] width 89 height 18
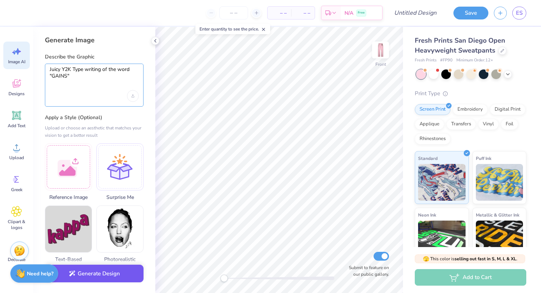
type textarea "Juicy Y2K Type writing of the word "GAINS""
click at [126, 273] on button "Generate Design" at bounding box center [94, 274] width 99 height 18
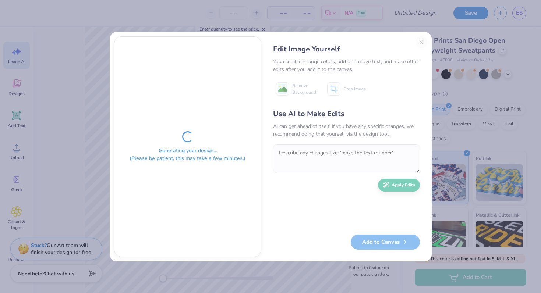
click at [125, 274] on div "Generating your design... (Please be patient, this may take a few minutes.) Edi…" at bounding box center [270, 146] width 541 height 293
click at [124, 278] on div "Generating your design... (Please be patient, this may take a few minutes.) Edi…" at bounding box center [270, 146] width 541 height 293
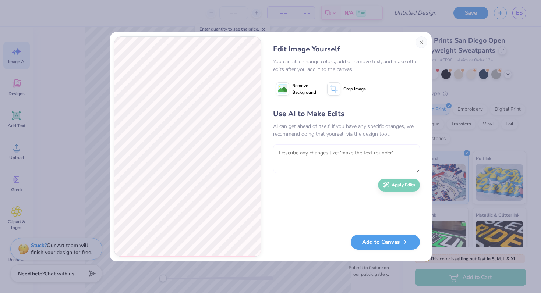
click at [320, 164] on textarea at bounding box center [346, 159] width 147 height 29
paste textarea "juicy couture"
click at [277, 152] on textarea "juicy couture" at bounding box center [346, 159] width 147 height 29
click at [398, 152] on textarea "Can you just make it look like juicy couture" at bounding box center [346, 159] width 147 height 29
type textarea "Can you just make it look like juicy couture sweatpants that say "GAINS""
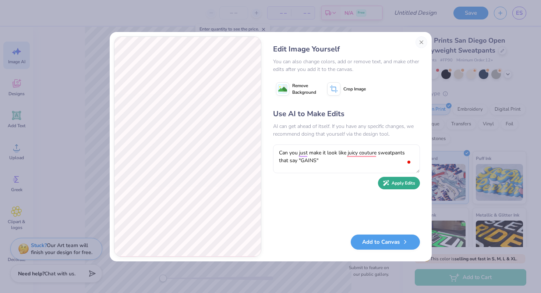
click at [407, 189] on button "Apply Edits" at bounding box center [399, 183] width 42 height 13
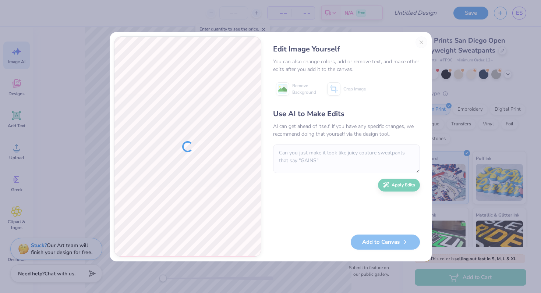
click at [424, 39] on div "Edit Image Yourself You can also change colors, add or remove text, and make ot…" at bounding box center [346, 146] width 161 height 221
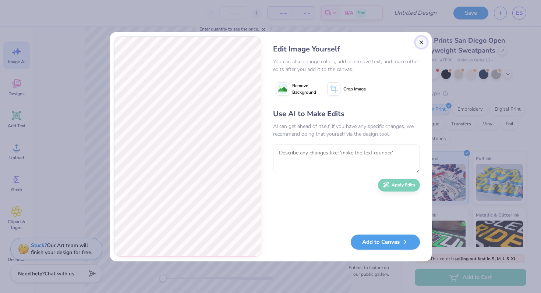
click at [418, 42] on button "Close" at bounding box center [421, 42] width 12 height 12
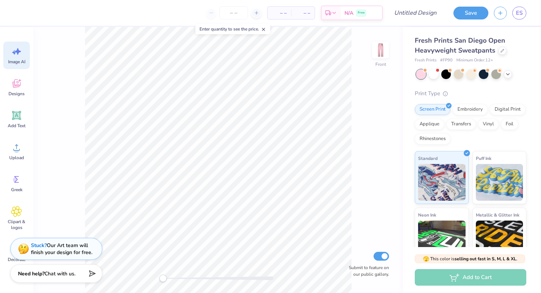
scroll to position [0, 17]
click at [13, 143] on icon at bounding box center [16, 147] width 11 height 11
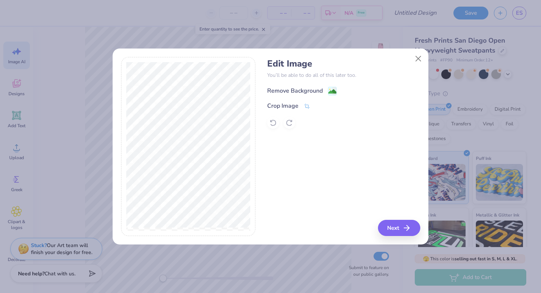
click at [284, 92] on div "Remove Background" at bounding box center [295, 90] width 56 height 9
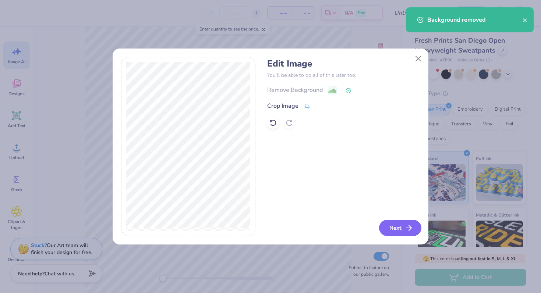
click at [400, 227] on button "Next" at bounding box center [400, 228] width 42 height 16
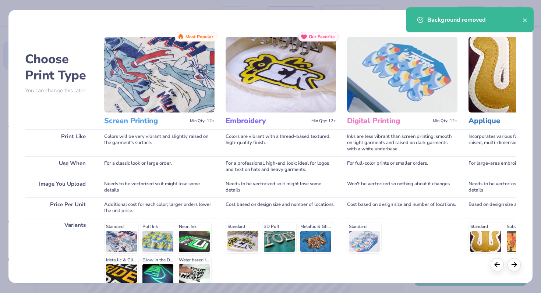
scroll to position [74, 0]
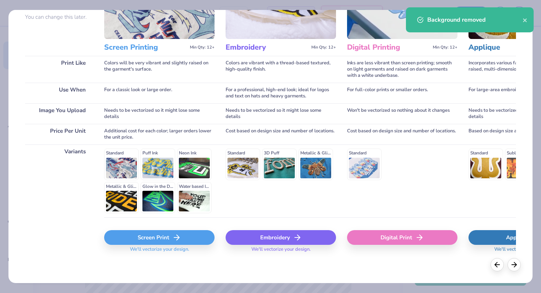
click at [163, 235] on div "Screen Print" at bounding box center [159, 237] width 110 height 15
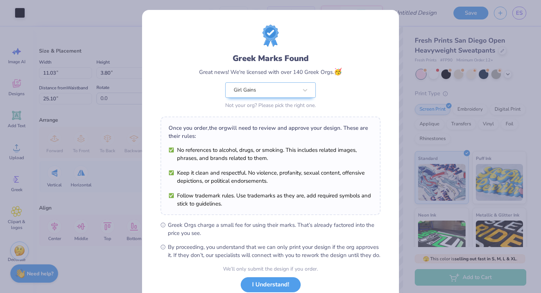
scroll to position [51, 0]
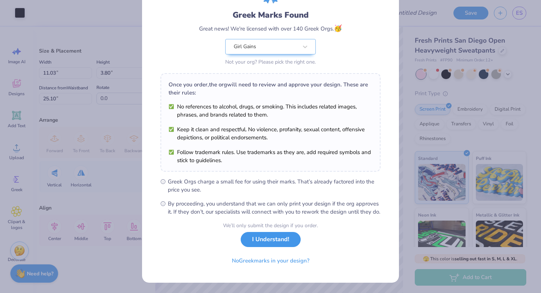
click at [267, 241] on button "I Understand!" at bounding box center [271, 239] width 60 height 15
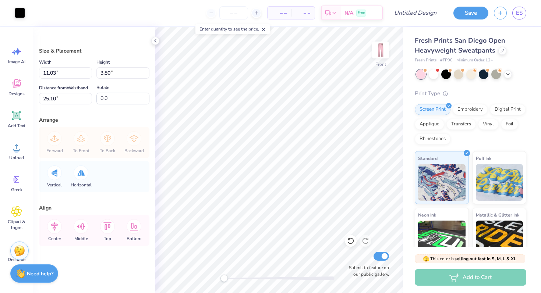
scroll to position [0, 0]
click at [18, 13] on div at bounding box center [20, 12] width 10 height 10
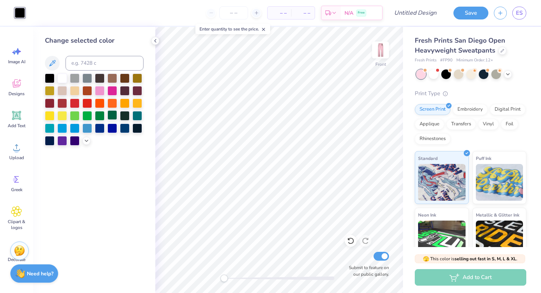
click at [113, 118] on div at bounding box center [112, 115] width 10 height 10
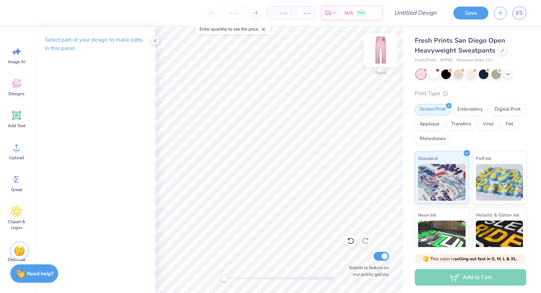
click at [384, 53] on img at bounding box center [380, 49] width 29 height 29
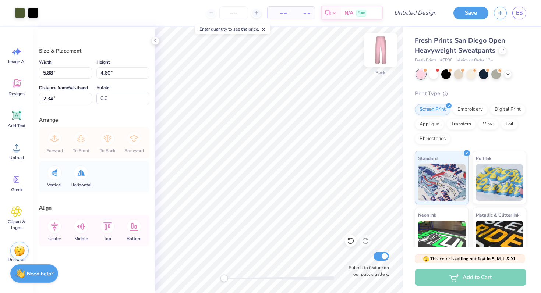
type input "6.51"
type input "5.10"
type input "2.78"
type input "6.93"
type input "5.43"
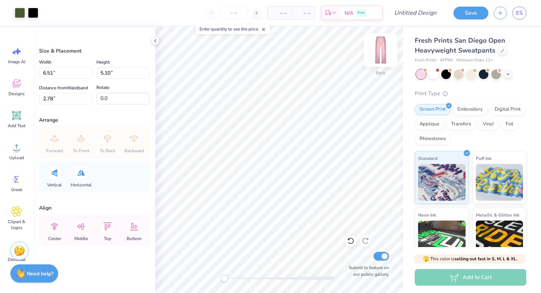
type input "2.45"
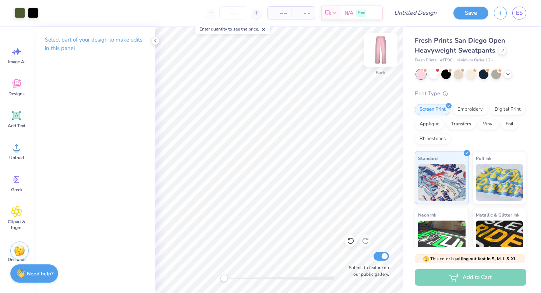
click at [381, 49] on img at bounding box center [380, 49] width 29 height 29
click at [21, 126] on span "Add Text" at bounding box center [17, 126] width 18 height 6
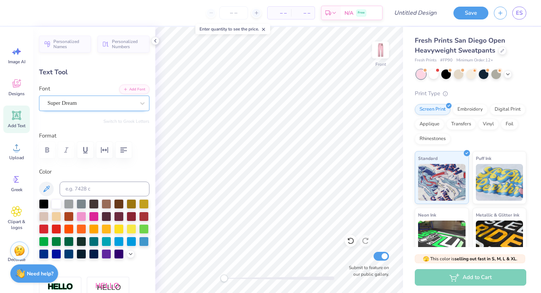
click at [86, 107] on div "Super Dream" at bounding box center [91, 102] width 89 height 11
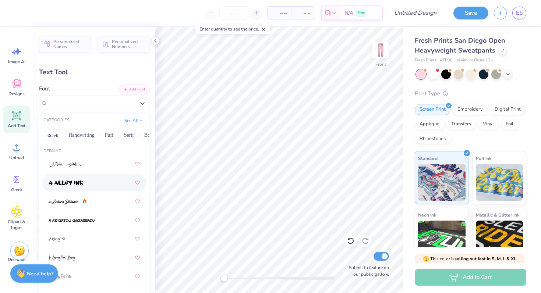
click at [83, 187] on div at bounding box center [94, 182] width 91 height 13
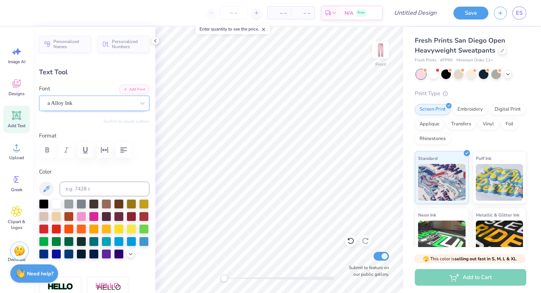
click at [78, 104] on div "a Alloy Ink" at bounding box center [91, 102] width 89 height 11
type input "Y"
type input "J"
click at [70, 161] on span at bounding box center [67, 164] width 36 height 8
type input "CURSIVE"
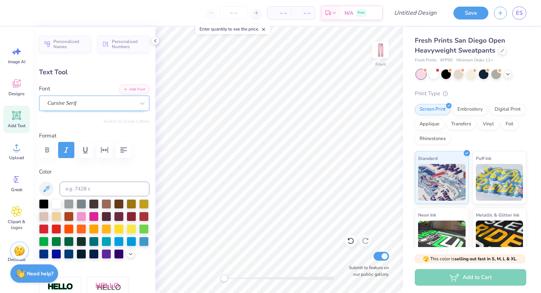
type textarea "g"
type textarea "GIRL"
click at [60, 242] on div at bounding box center [56, 241] width 10 height 10
type input "9.31"
type input "3.27"
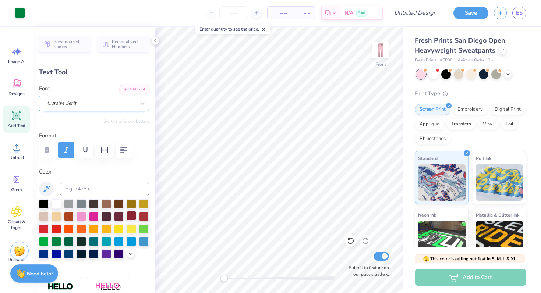
type input "25.37"
click at [72, 241] on div at bounding box center [69, 241] width 10 height 10
type input "8.47"
type input "2.97"
type input "5.58"
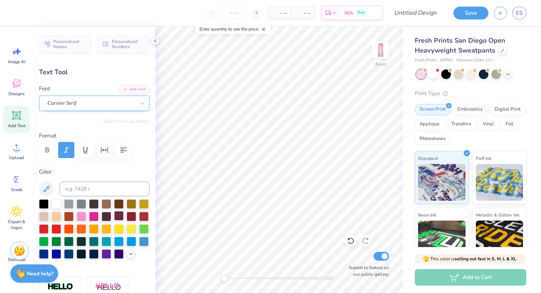
type textarea "g"
type textarea "GAINS"
type input "10.94"
type input "2.82"
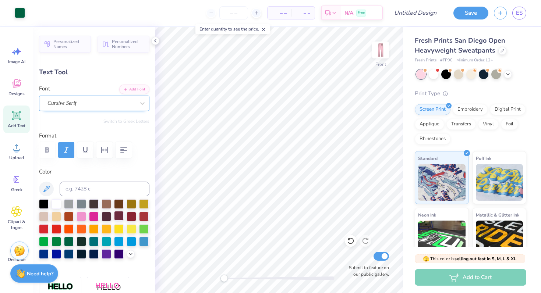
type input "5.66"
type input "10.20"
type input "2.63"
type input "5.58"
type input "9.30"
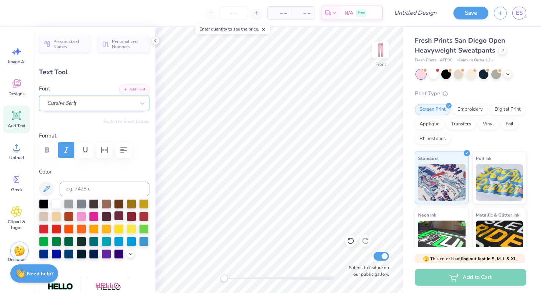
type input "2.40"
type input "5.81"
type input "8.47"
type input "2.97"
type input "5.58"
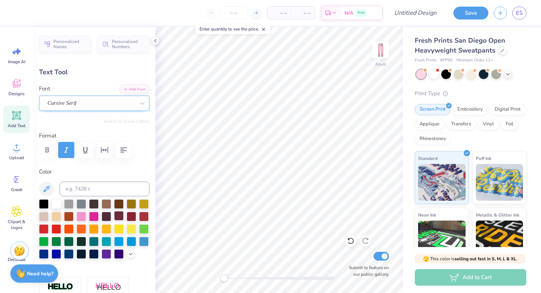
type input "7.39"
type input "2.59"
type input "5.91"
type input "7.08"
type input "2.48"
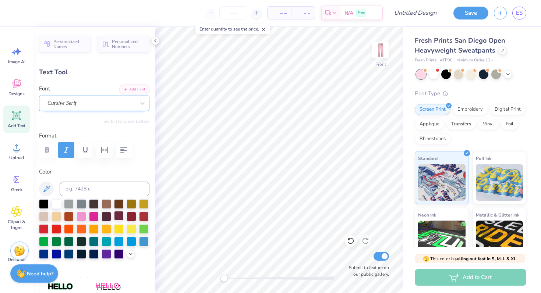
type input "5.83"
type input "9.30"
type input "2.40"
type input "5.81"
type input "8.47"
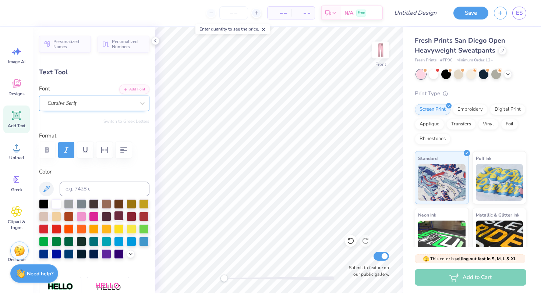
type input "2.97"
type input "5.58"
type input "9.30"
type input "2.40"
type input "5.81"
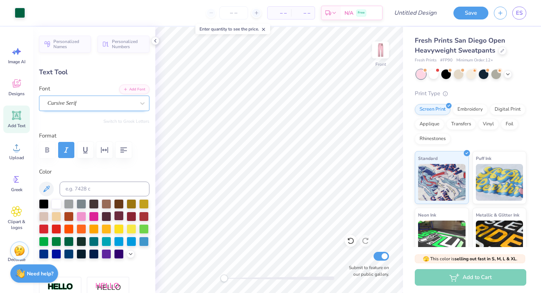
type input "8.47"
type input "2.97"
type input "5.58"
type input "7.08"
type input "2.48"
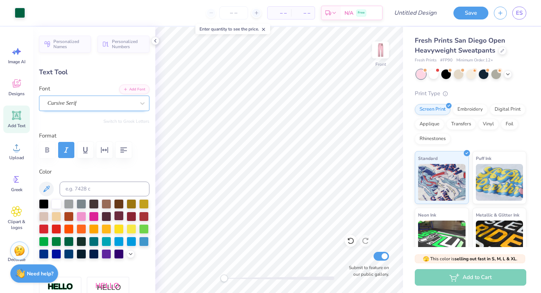
type input "5.80"
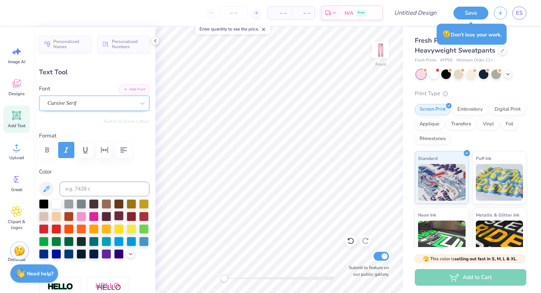
type textarea "g"
type textarea "GAINS"
type input "9.15"
type input "2.36"
type input "5.87"
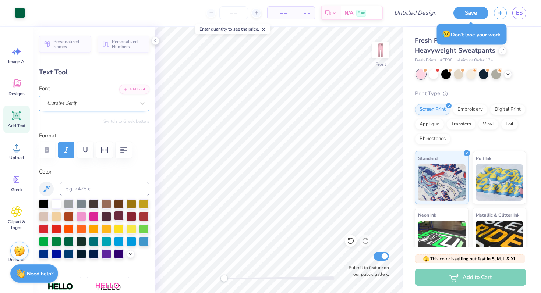
type input "7.08"
type input "2.48"
type input "5.80"
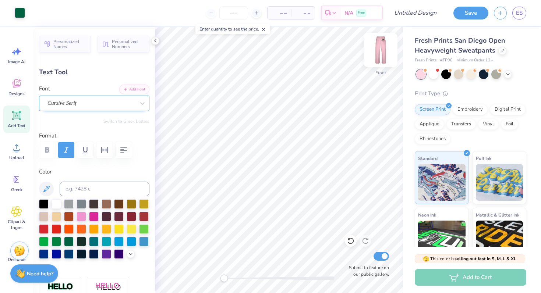
click at [376, 54] on img at bounding box center [380, 49] width 29 height 29
click at [380, 53] on img at bounding box center [380, 49] width 29 height 29
click at [380, 53] on img at bounding box center [380, 50] width 15 height 15
click at [414, 15] on input "Design Title" at bounding box center [424, 13] width 36 height 15
type input "s"
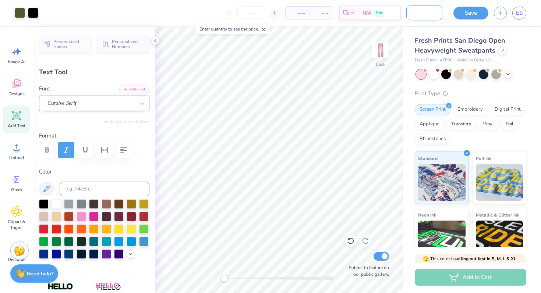
scroll to position [0, 28]
type input "Sweat Pant Design"
click at [467, 17] on button "Save" at bounding box center [470, 13] width 35 height 13
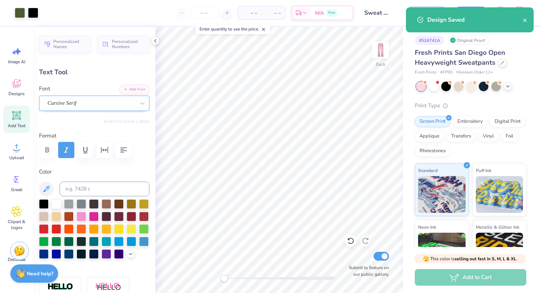
click at [519, 13] on div "Design Saved" at bounding box center [470, 19] width 128 height 25
click at [529, 25] on div "Design Saved" at bounding box center [470, 19] width 128 height 25
click at [526, 21] on icon "close" at bounding box center [524, 20] width 5 height 6
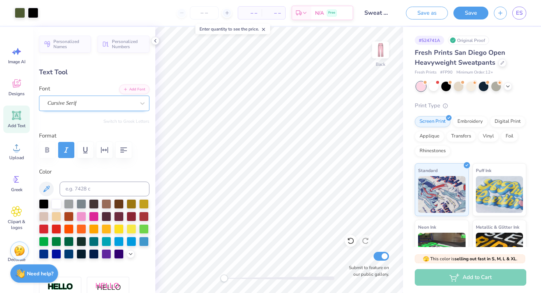
click at [518, 12] on div "Art colors – – Per Item – – Total Est. Delivery N/A Free Design Title Sweat Pan…" at bounding box center [270, 146] width 541 height 293
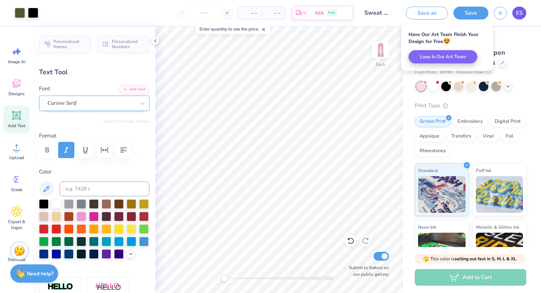
click at [518, 11] on span "ES" at bounding box center [519, 13] width 7 height 8
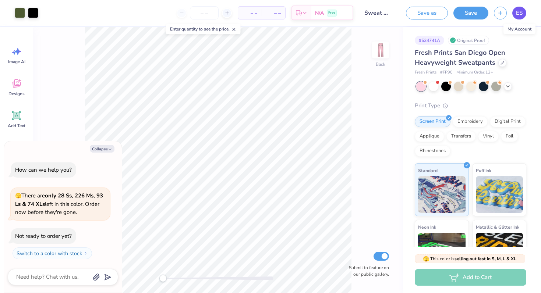
click at [519, 15] on span "ES" at bounding box center [519, 13] width 7 height 8
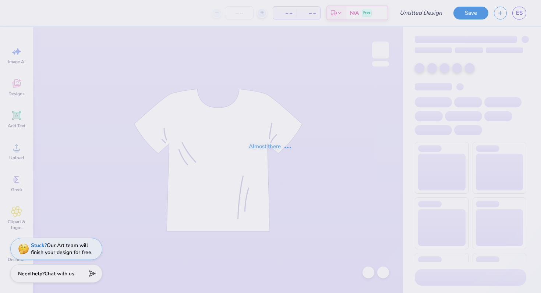
type input "Sweat Pant Design"
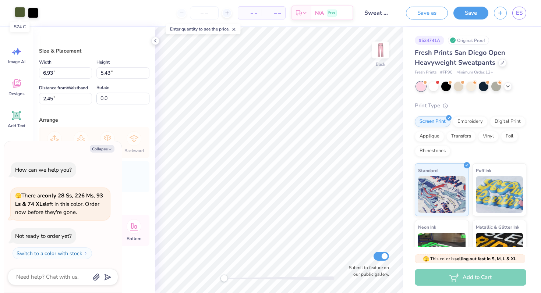
click at [19, 11] on div at bounding box center [20, 12] width 10 height 10
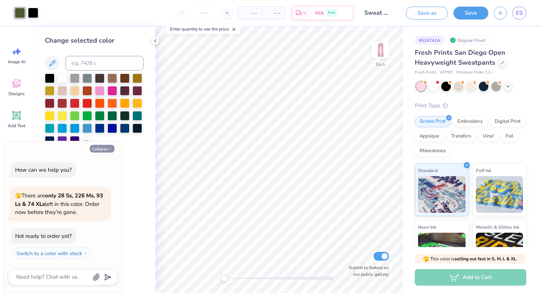
click at [99, 145] on button "Collapse" at bounding box center [102, 149] width 25 height 8
type textarea "x"
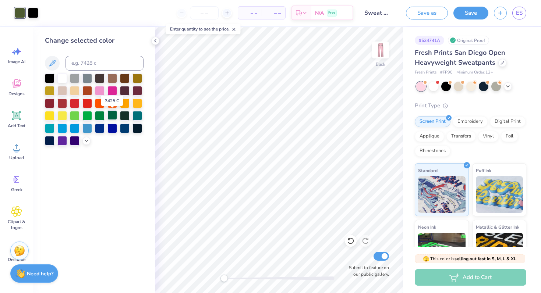
click at [116, 117] on div at bounding box center [112, 115] width 10 height 10
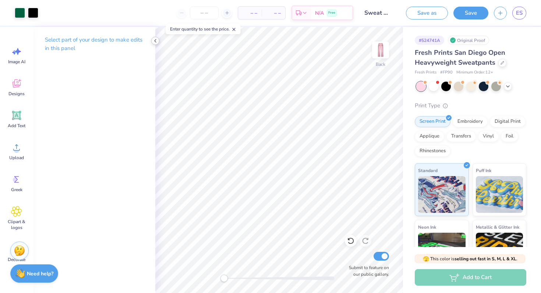
click at [154, 43] on icon at bounding box center [155, 41] width 6 height 6
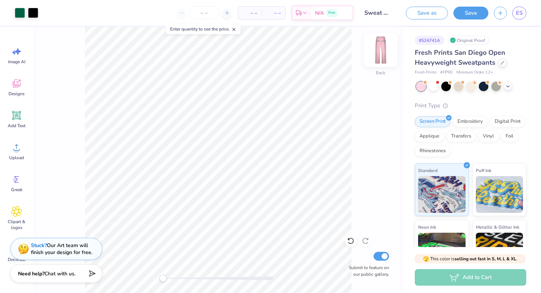
click at [380, 56] on img at bounding box center [380, 49] width 29 height 29
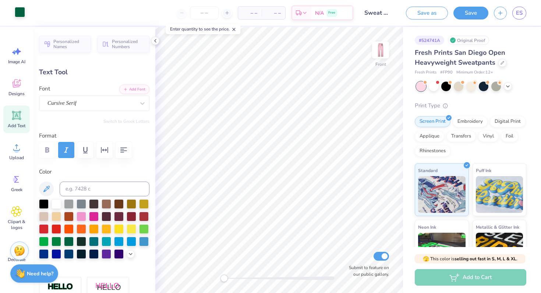
click at [19, 14] on div at bounding box center [20, 12] width 10 height 10
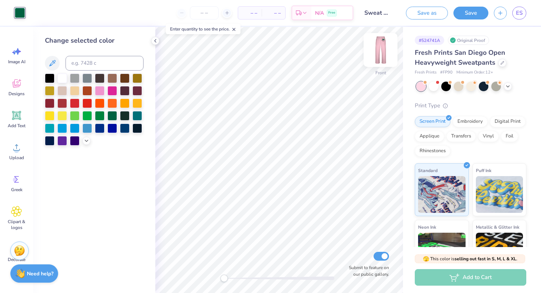
click at [375, 53] on img at bounding box center [380, 49] width 29 height 29
click at [375, 53] on img at bounding box center [380, 50] width 15 height 15
